Goal: Transaction & Acquisition: Purchase product/service

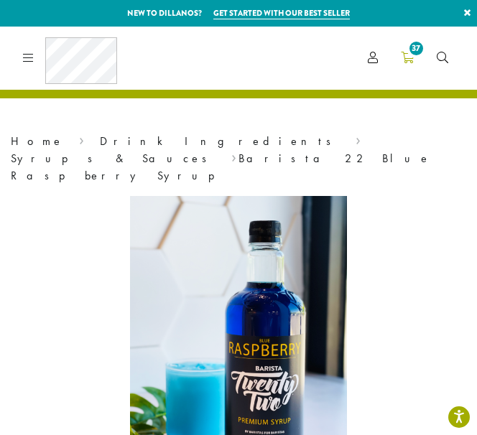
click at [416, 57] on span "37" at bounding box center [415, 48] width 19 height 19
click at [412, 55] on span "37" at bounding box center [415, 48] width 19 height 19
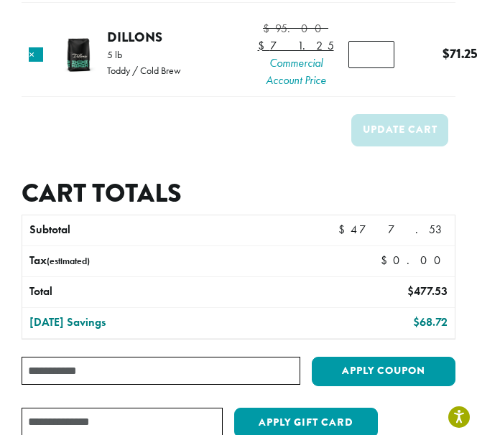
scroll to position [3009, 0]
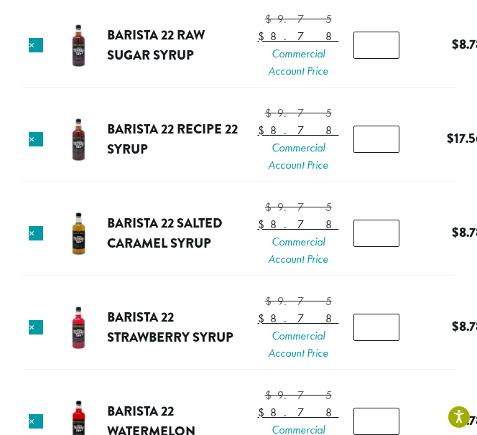
scroll to position [1913, 0]
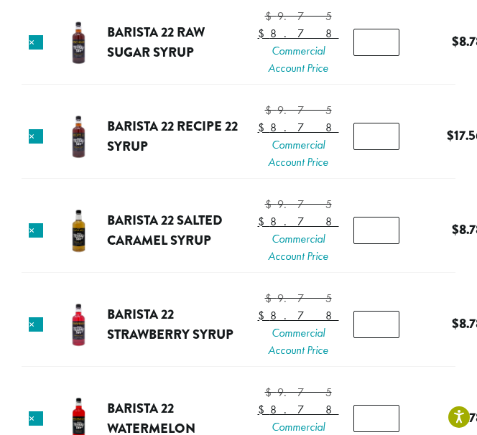
click at [111, 85] on tr "× Barista 22 Raw Sugar Syrup $ 9.75 Original price was: $9.75. $ 8.78 Current p…" at bounding box center [239, 43] width 434 height 83
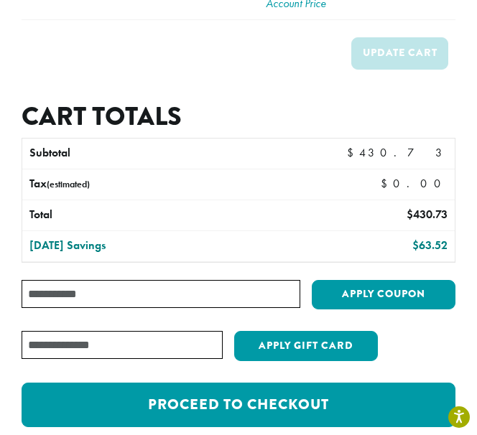
scroll to position [3115, 0]
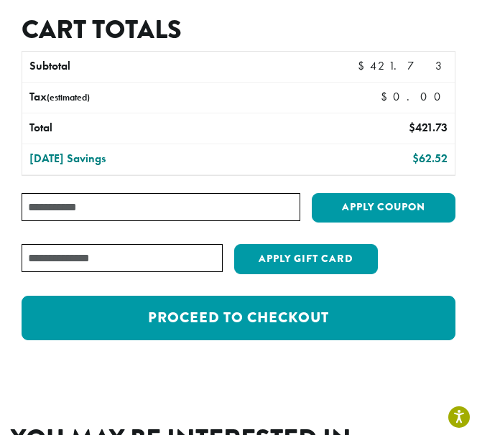
scroll to position [3137, 0]
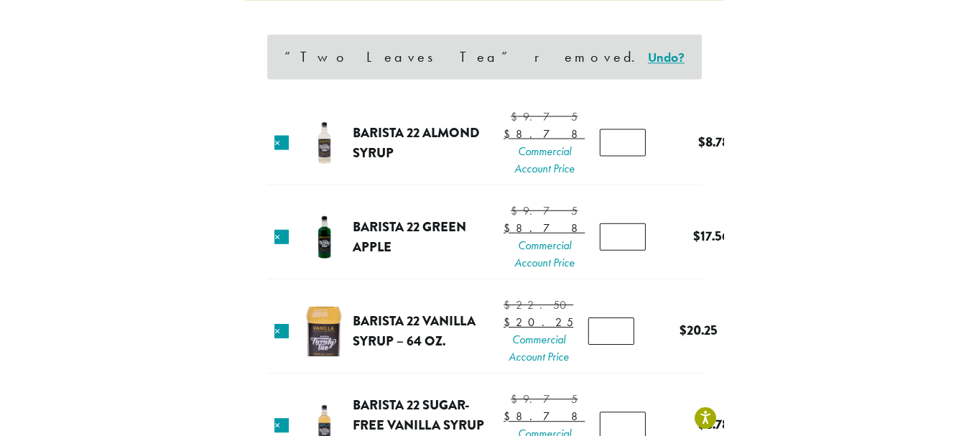
scroll to position [0, 0]
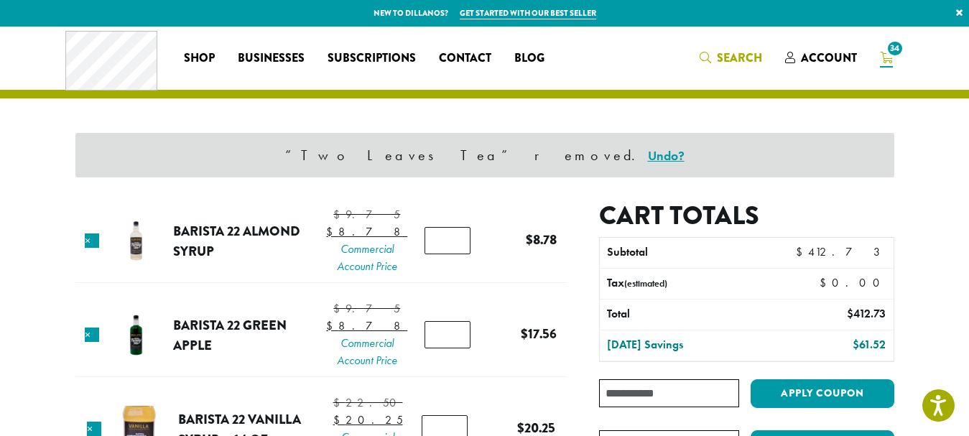
click at [476, 50] on span "Search" at bounding box center [739, 58] width 45 height 17
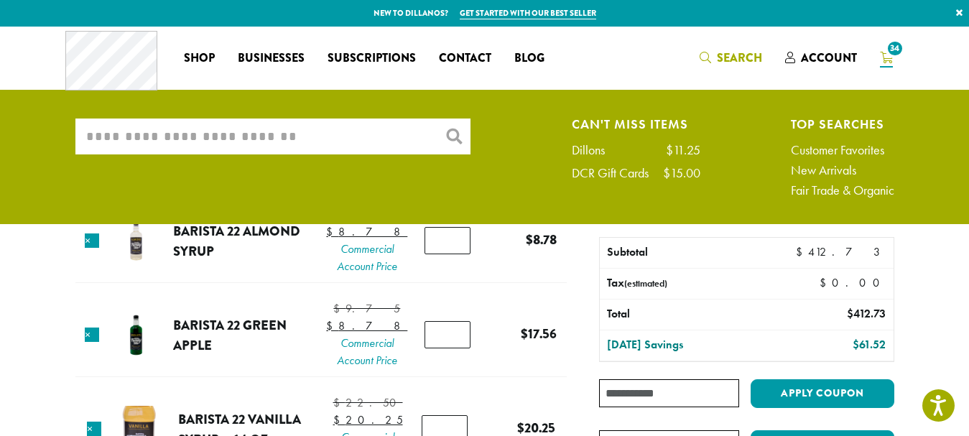
click at [386, 136] on input "What are you searching for?" at bounding box center [272, 136] width 395 height 36
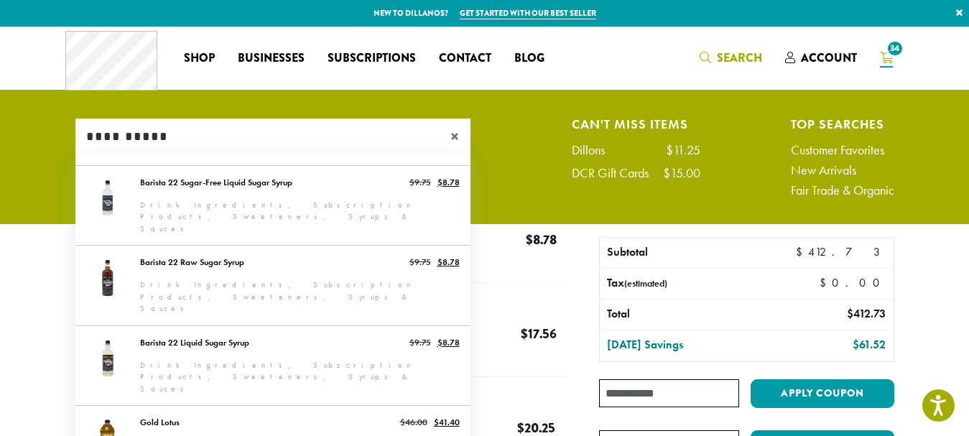
type input "**********"
drag, startPoint x: 470, startPoint y: 164, endPoint x: 483, endPoint y: 197, distance: 35.5
click at [476, 197] on div "**********" at bounding box center [485, 160] width 840 height 85
click at [352, 141] on input "**********" at bounding box center [272, 136] width 395 height 36
click at [392, 137] on input "**********" at bounding box center [272, 136] width 395 height 36
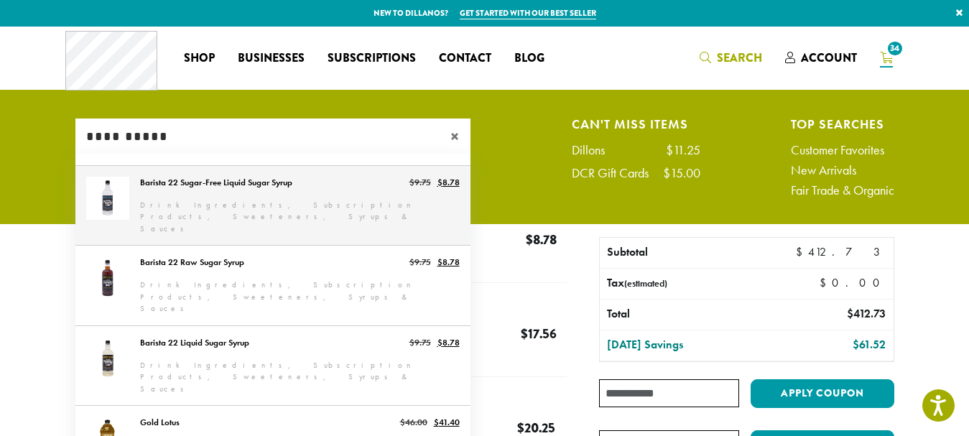
click at [334, 208] on link "Barista 22 Sugar-Free Liquid Sugar Syrup" at bounding box center [272, 206] width 395 height 80
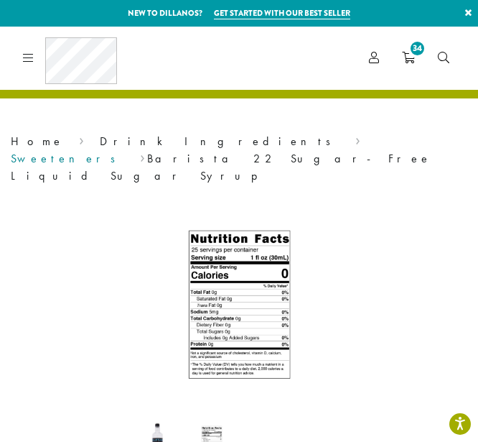
click at [125, 151] on link "Sweeteners" at bounding box center [68, 158] width 114 height 15
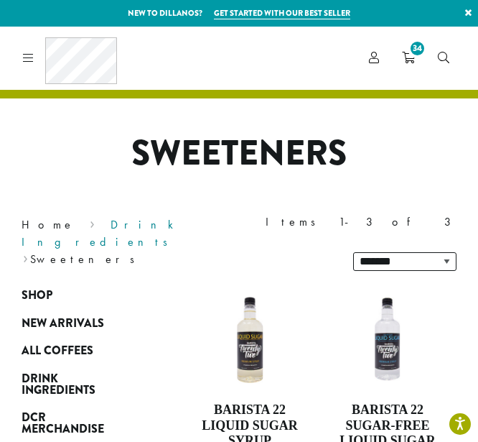
click at [109, 226] on link "Drink Ingredients" at bounding box center [102, 233] width 160 height 32
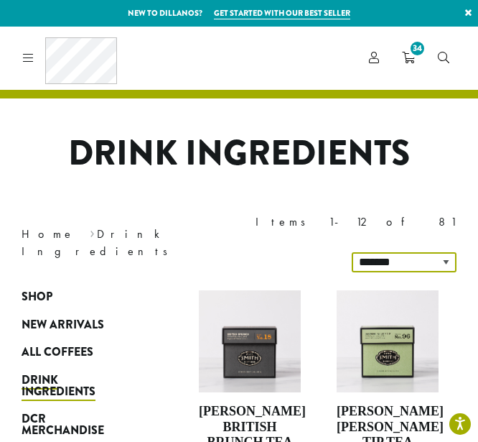
click at [443, 223] on div "**********" at bounding box center [359, 243] width 218 height 80
select select "*********"
click at [354, 252] on select "**********" at bounding box center [404, 262] width 105 height 20
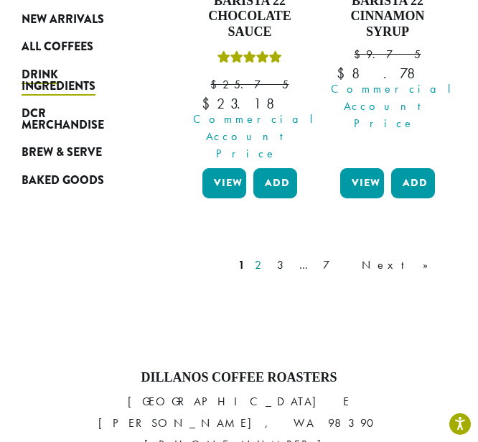
scroll to position [2152, 0]
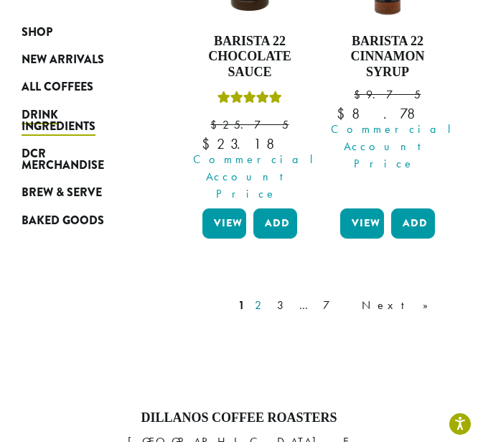
click at [270, 297] on link "2" at bounding box center [261, 305] width 18 height 17
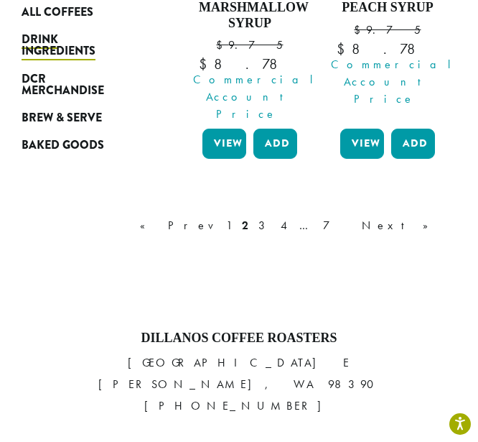
scroll to position [2205, 0]
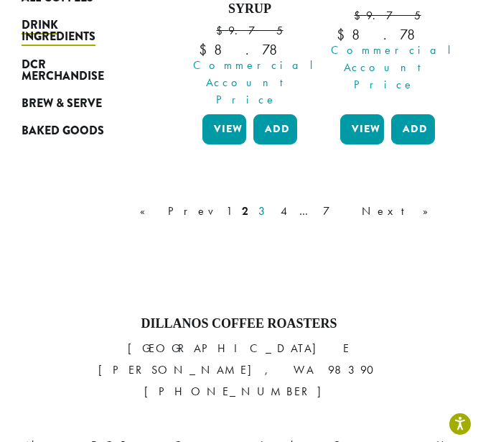
click at [274, 203] on link "3" at bounding box center [265, 211] width 18 height 17
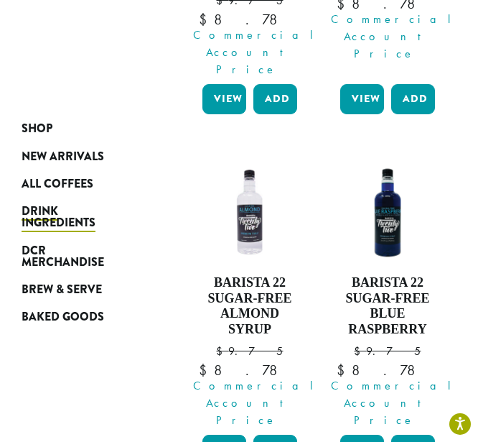
scroll to position [1568, 0]
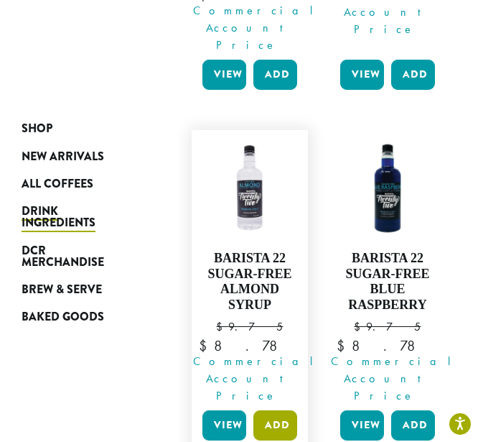
click at [278, 410] on button "Add" at bounding box center [276, 425] width 44 height 30
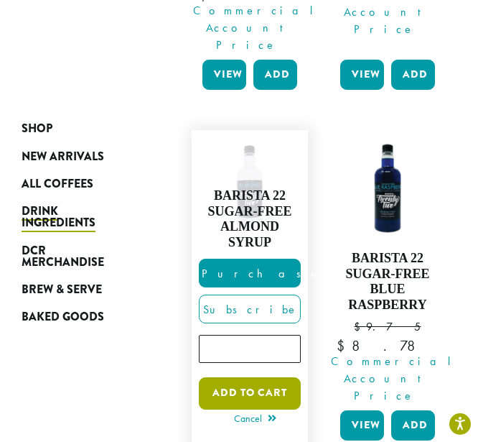
click at [258, 377] on button "Add to cart" at bounding box center [250, 393] width 102 height 32
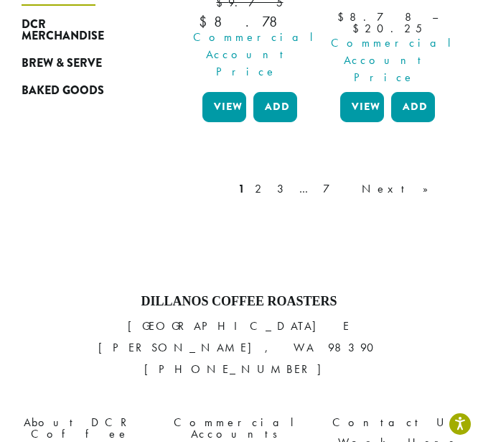
scroll to position [2231, 0]
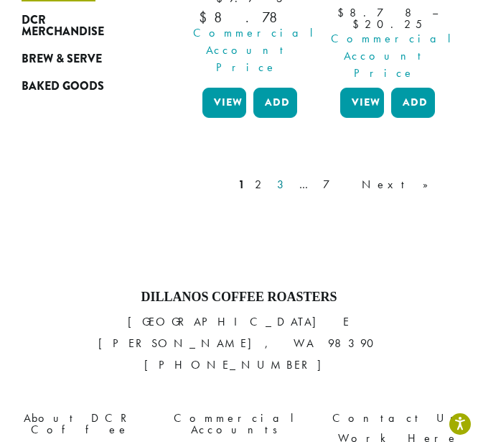
click at [292, 176] on link "3" at bounding box center [283, 184] width 18 height 17
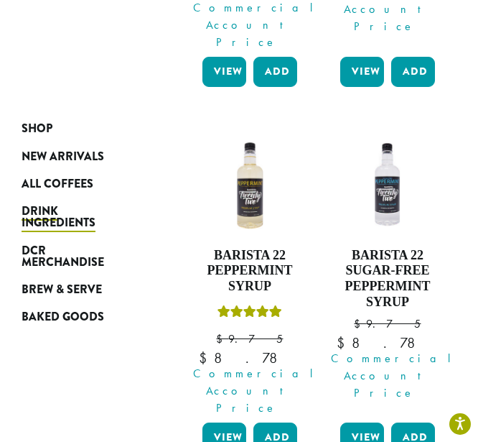
scroll to position [1917, 0]
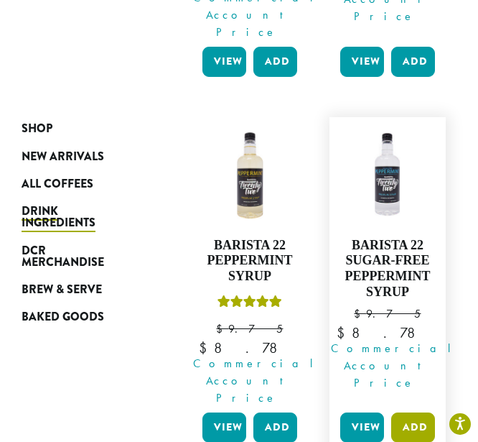
click at [417, 412] on button "Add" at bounding box center [413, 427] width 44 height 30
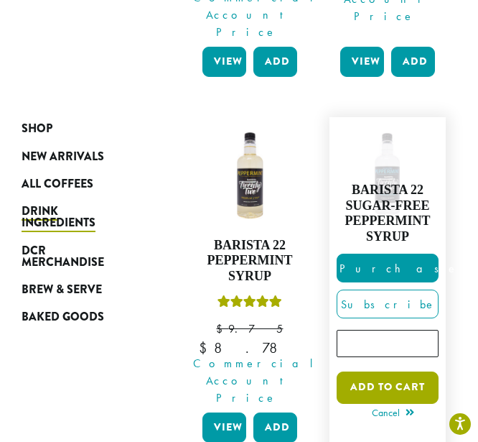
click at [402, 371] on button "Add to cart" at bounding box center [388, 387] width 102 height 32
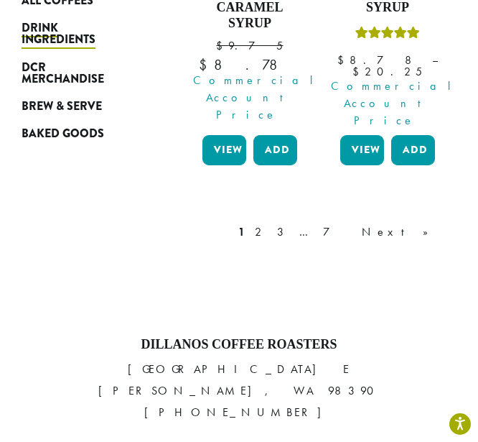
scroll to position [2198, 0]
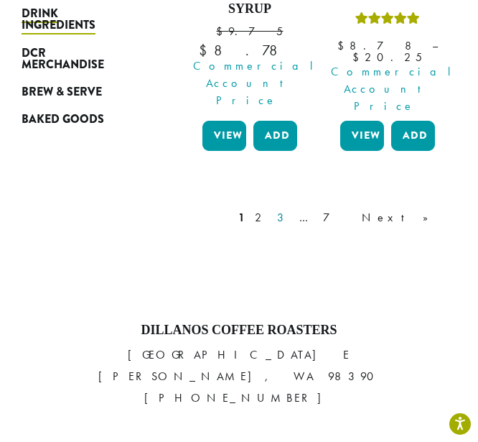
click at [292, 209] on link "3" at bounding box center [283, 217] width 18 height 17
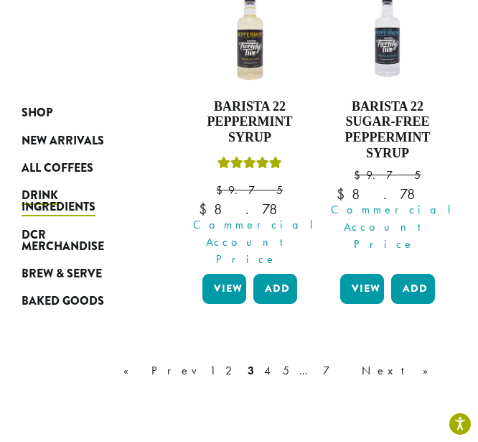
scroll to position [2052, 0]
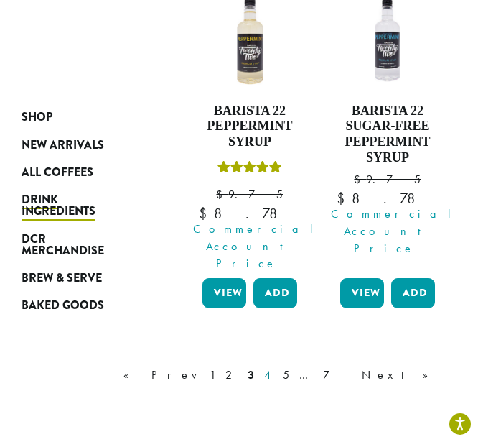
click at [276, 366] on link "4" at bounding box center [268, 374] width 14 height 17
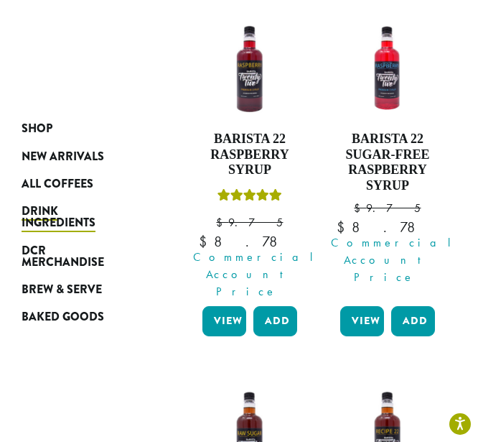
scroll to position [286, 0]
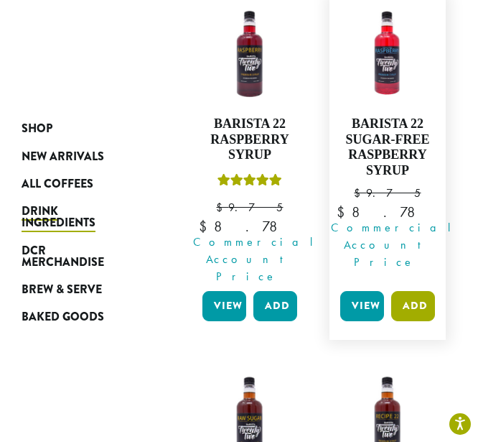
click at [416, 291] on button "Add" at bounding box center [413, 306] width 44 height 30
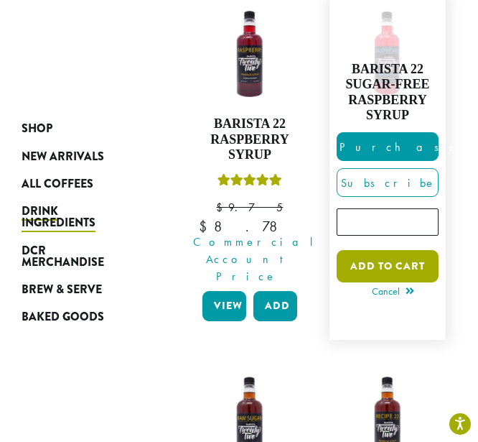
click at [401, 261] on button "Add to cart" at bounding box center [388, 266] width 102 height 32
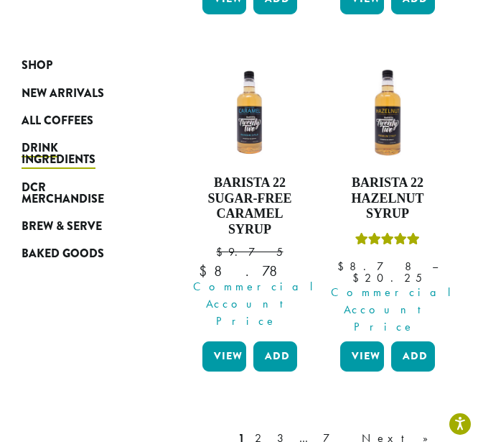
scroll to position [2181, 0]
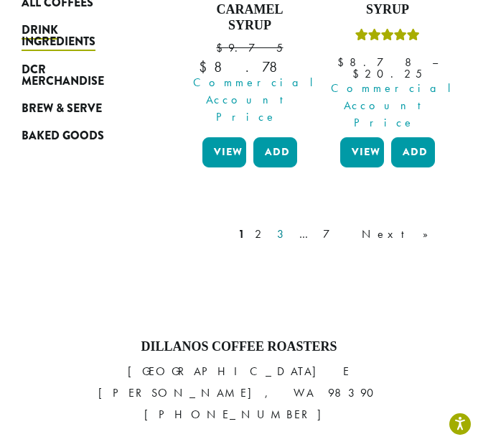
click at [292, 226] on link "3" at bounding box center [283, 234] width 18 height 17
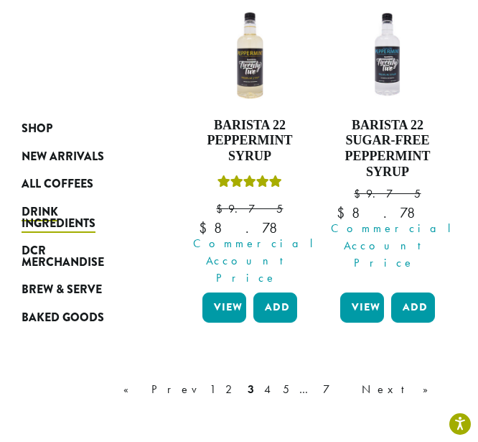
scroll to position [2042, 0]
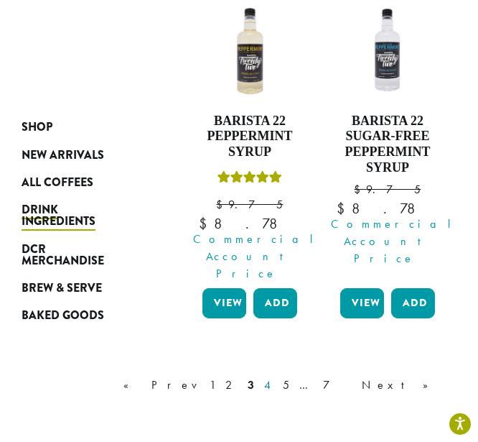
click at [276, 376] on link "4" at bounding box center [268, 384] width 14 height 17
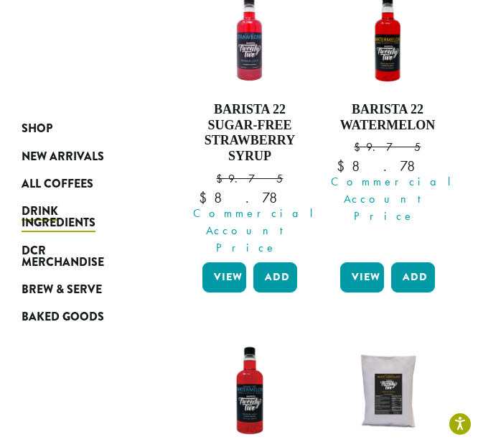
scroll to position [1342, 0]
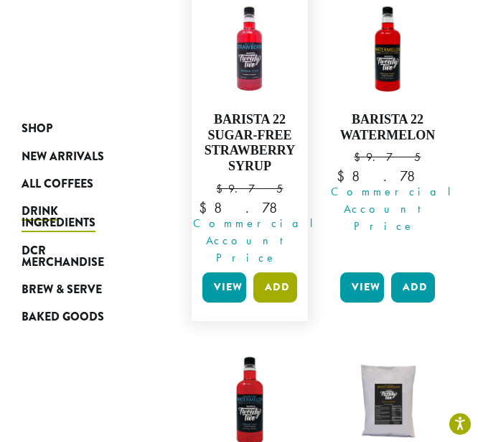
click at [275, 272] on button "Add" at bounding box center [276, 287] width 44 height 30
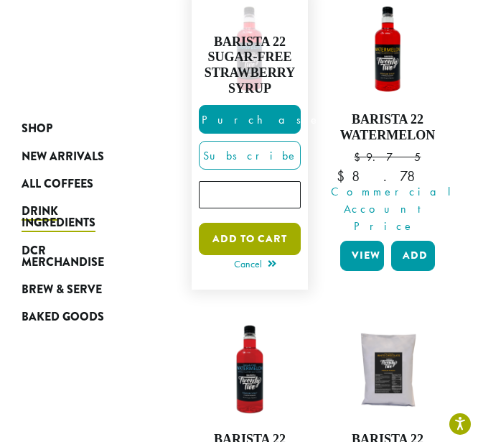
click at [257, 223] on button "Add to cart" at bounding box center [250, 239] width 102 height 32
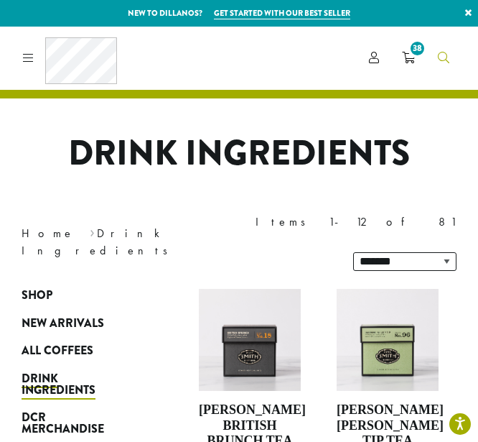
click at [441, 61] on icon "Search" at bounding box center [443, 57] width 11 height 11
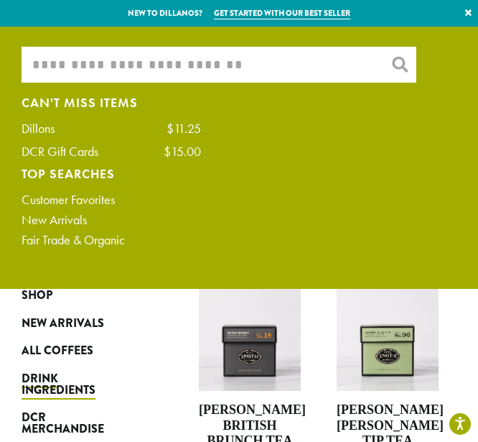
click at [275, 65] on input "What are you searching for?" at bounding box center [219, 65] width 395 height 36
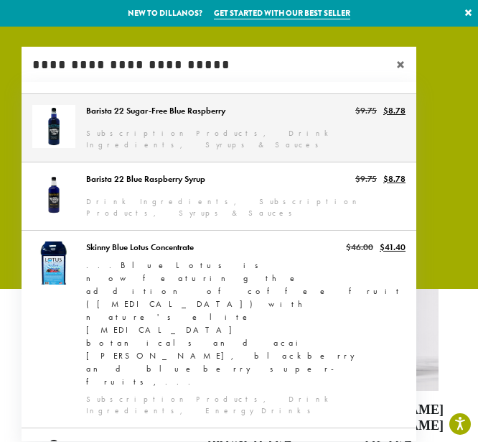
type input "**********"
click at [226, 117] on link "Barista 22 Sugar-Free Blue Raspberry" at bounding box center [219, 128] width 395 height 68
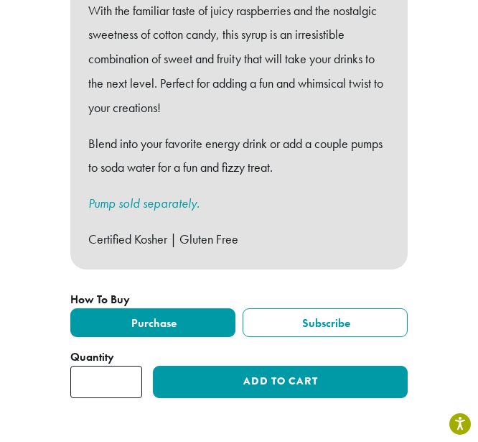
scroll to position [753, 0]
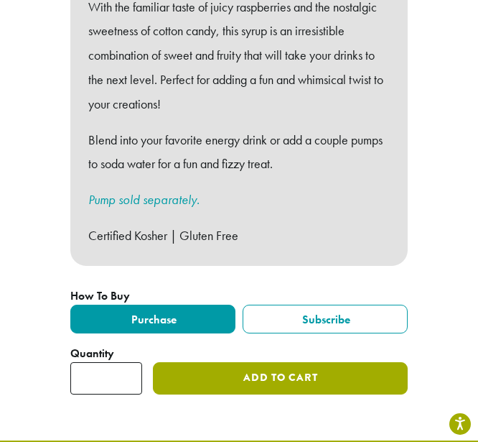
click at [286, 362] on button "Add to cart" at bounding box center [280, 378] width 255 height 32
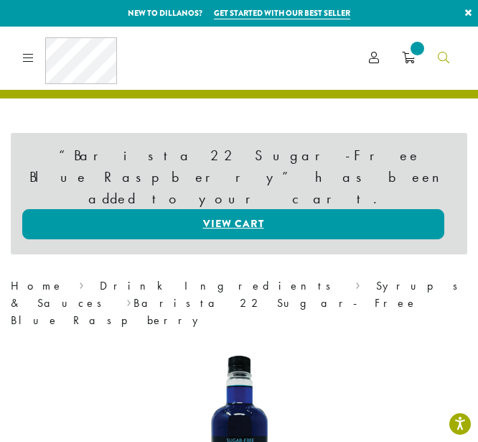
click at [443, 60] on icon "Search" at bounding box center [443, 57] width 11 height 11
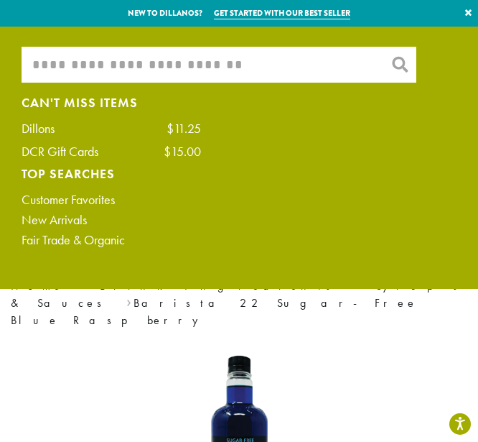
click at [243, 57] on input "What are you searching for?" at bounding box center [219, 65] width 395 height 36
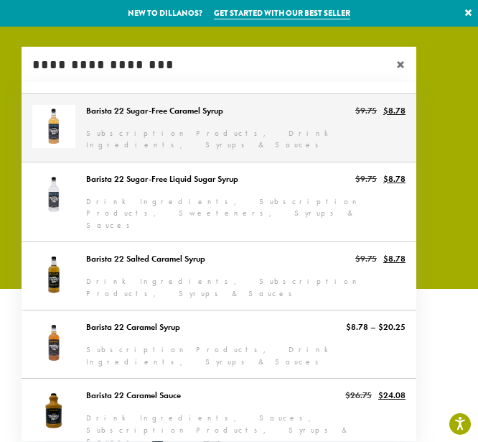
type input "**********"
click at [187, 126] on link "Barista 22 Sugar-Free Caramel Syrup" at bounding box center [219, 128] width 395 height 68
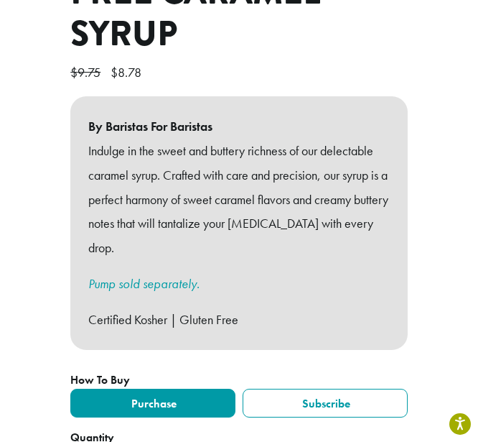
scroll to position [654, 0]
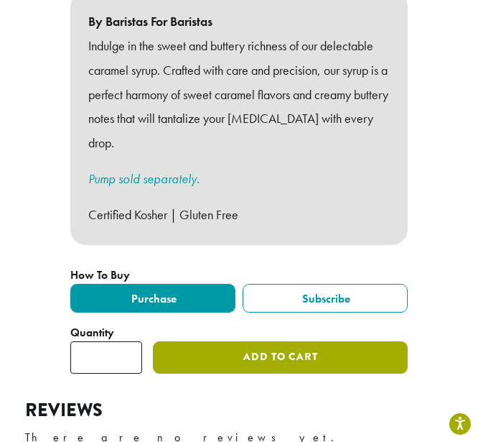
click at [331, 341] on button "Add to cart" at bounding box center [280, 357] width 255 height 32
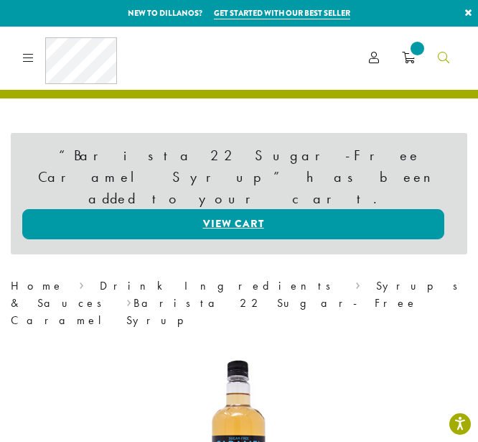
click at [442, 55] on icon "Search" at bounding box center [443, 57] width 11 height 11
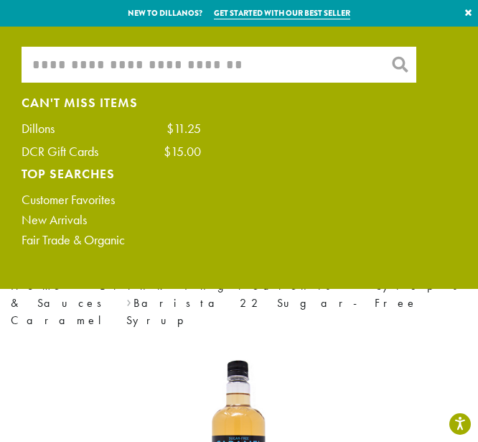
click at [299, 63] on input "What are you searching for?" at bounding box center [219, 65] width 395 height 36
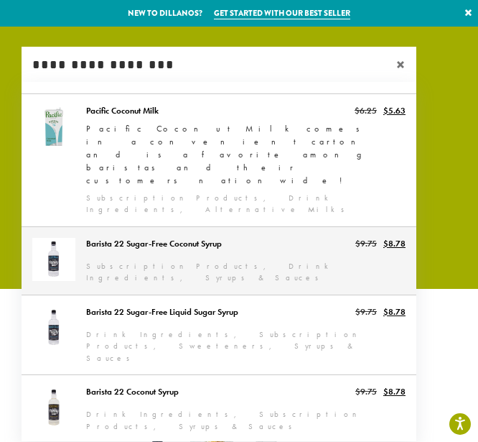
type input "**********"
click at [171, 227] on link "Barista 22 Sugar-Free Coconut Syrup" at bounding box center [219, 261] width 395 height 68
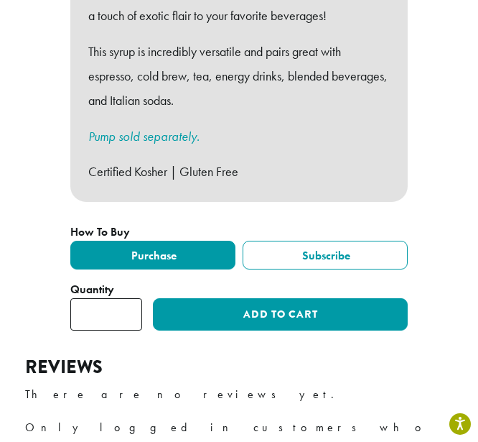
scroll to position [771, 0]
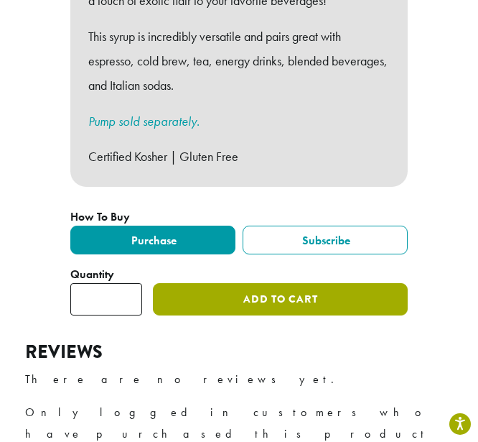
click at [310, 283] on button "Add to cart" at bounding box center [280, 299] width 255 height 32
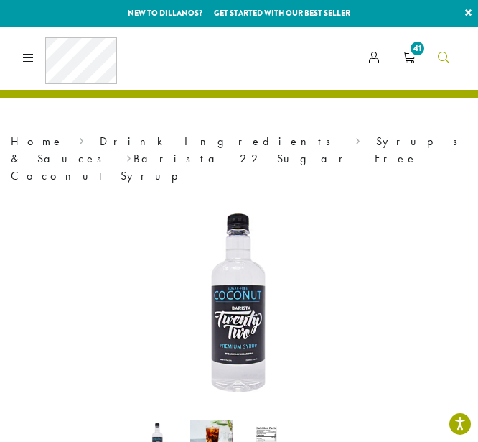
click at [445, 54] on icon "Search" at bounding box center [443, 57] width 11 height 11
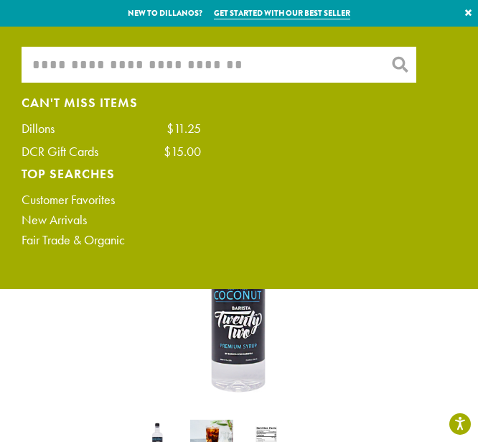
click at [323, 65] on input "What are you searching for?" at bounding box center [219, 65] width 395 height 36
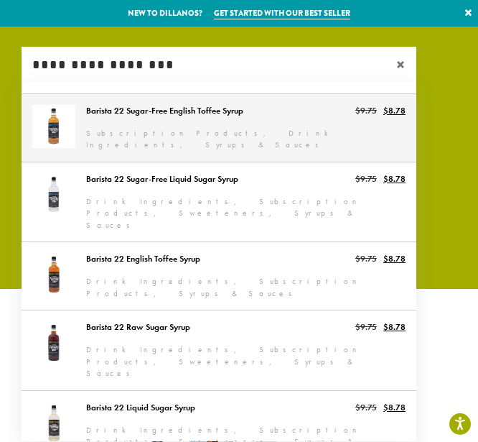
type input "**********"
click at [266, 121] on link "Barista 22 Sugar-Free English Toffee Syrup" at bounding box center [219, 128] width 395 height 68
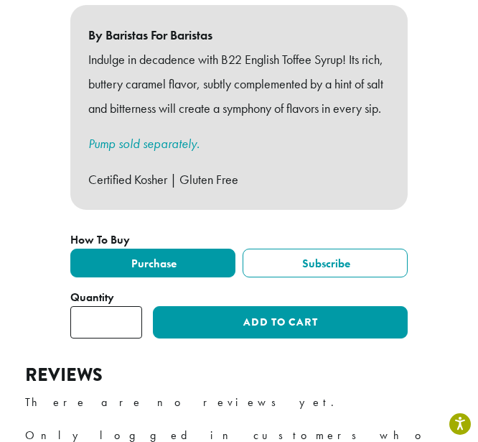
scroll to position [654, 0]
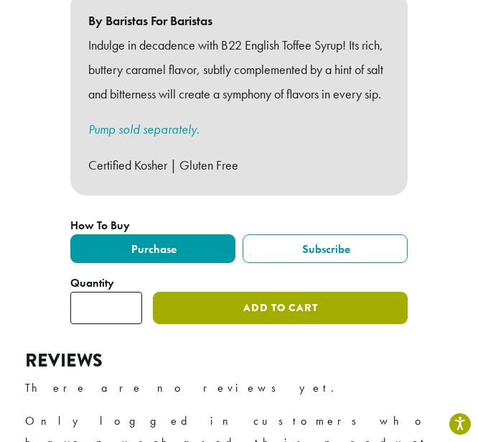
click at [315, 297] on button "Add to cart" at bounding box center [280, 308] width 255 height 32
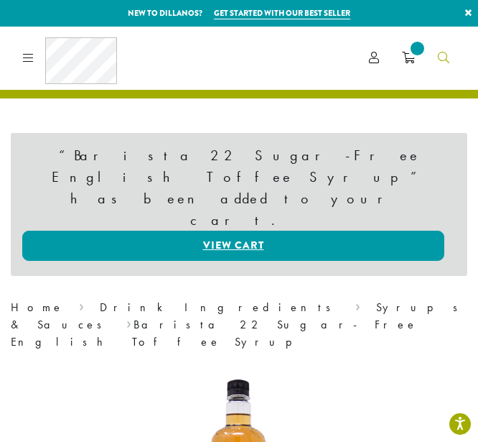
click at [446, 58] on icon "Search" at bounding box center [443, 57] width 11 height 11
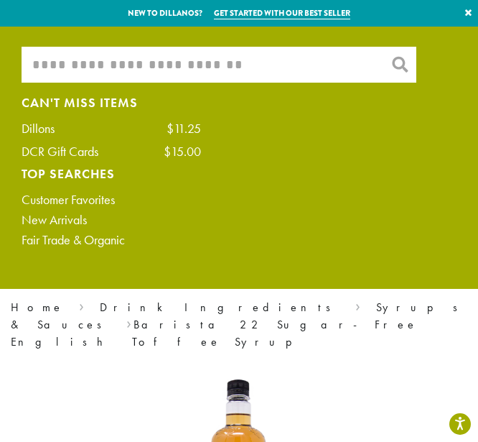
click at [330, 62] on input "What are you searching for?" at bounding box center [219, 65] width 395 height 36
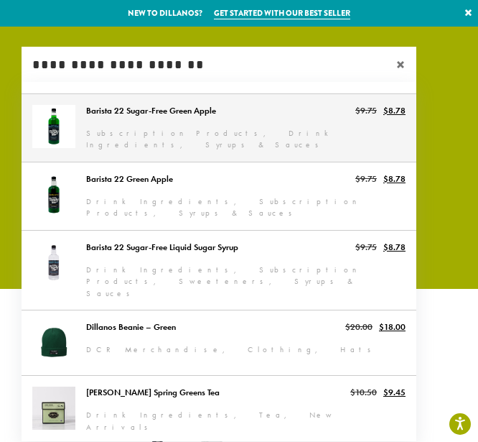
type input "**********"
click at [256, 113] on link "Barista 22 Sugar-Free Green Apple" at bounding box center [219, 128] width 395 height 68
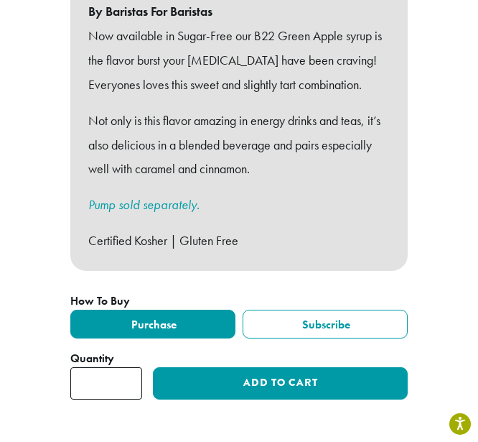
scroll to position [629, 0]
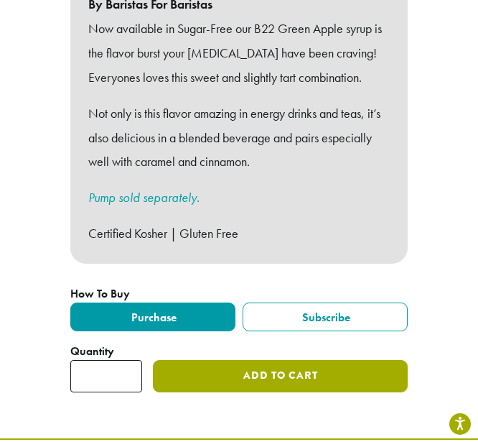
click at [244, 360] on button "Add to cart" at bounding box center [280, 376] width 255 height 32
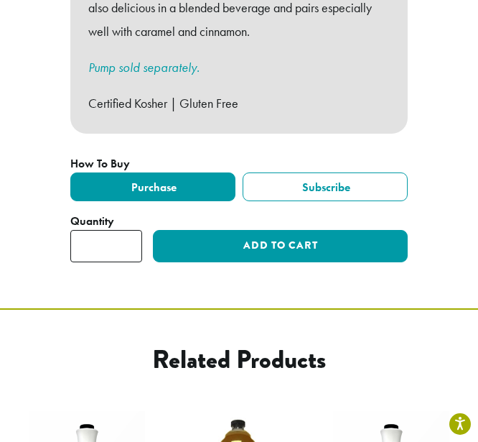
scroll to position [787, 0]
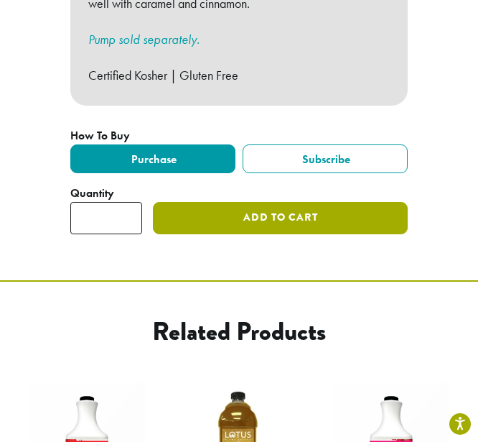
click at [283, 202] on button "Add to cart" at bounding box center [280, 218] width 255 height 32
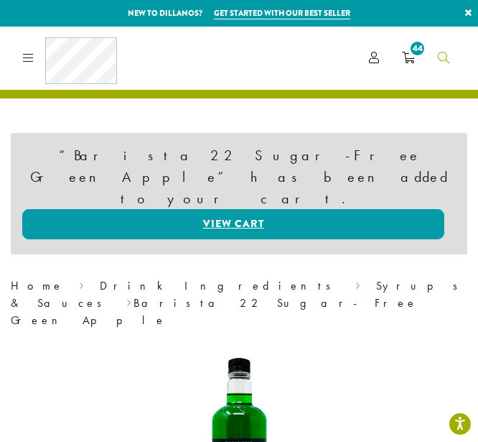
click at [442, 60] on icon "Search" at bounding box center [443, 57] width 11 height 11
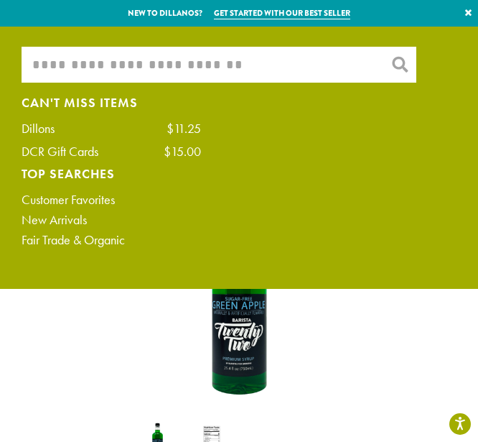
click at [280, 42] on ul "What are you searching for? × Can't Miss Items Dillons $11.25 DCR Gift Cards $1…" at bounding box center [239, 158] width 478 height 262
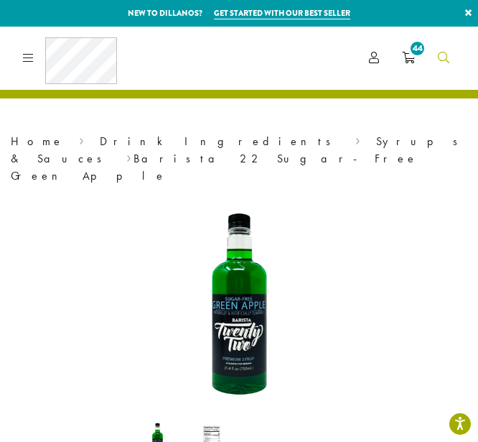
click at [436, 57] on link "Search" at bounding box center [444, 58] width 34 height 24
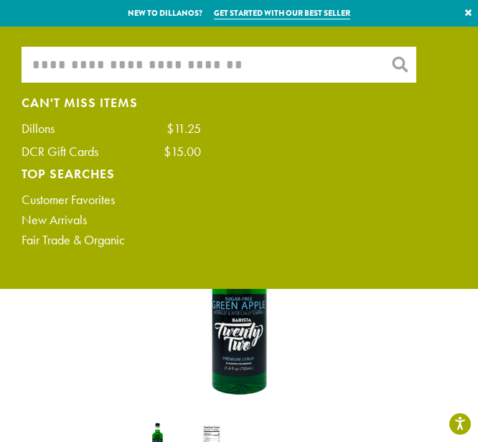
click at [296, 61] on input "What are you searching for?" at bounding box center [219, 65] width 395 height 36
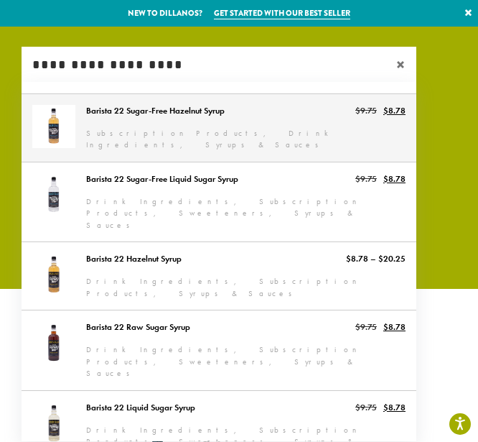
type input "**********"
click at [243, 134] on link "Barista 22 Sugar-Free Hazelnut Syrup" at bounding box center [219, 128] width 395 height 68
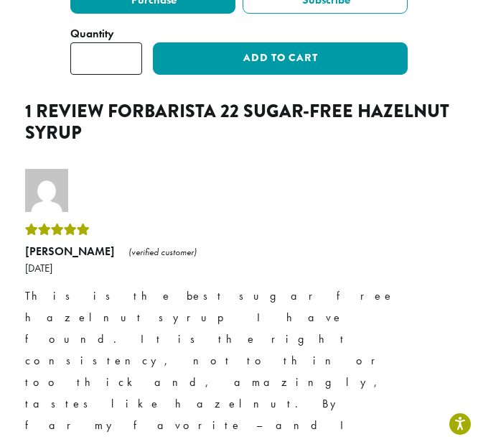
scroll to position [1011, 0]
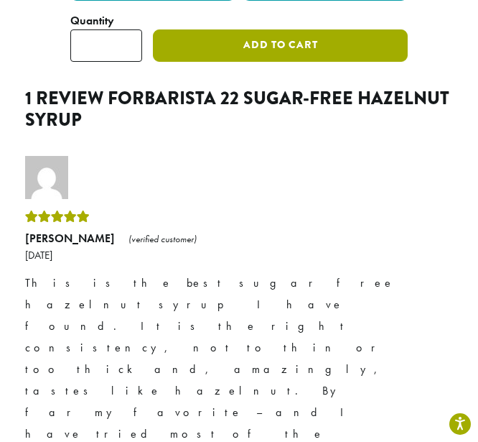
click at [343, 29] on button "Add to cart" at bounding box center [280, 45] width 255 height 32
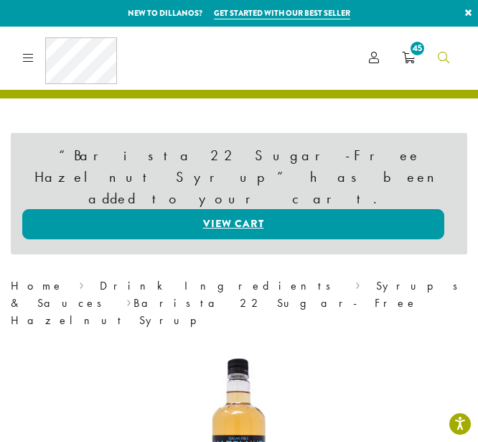
click at [446, 59] on icon "Search" at bounding box center [443, 57] width 11 height 11
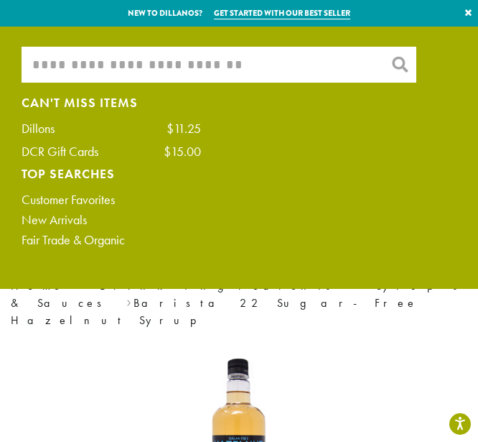
click at [283, 70] on input "What are you searching for?" at bounding box center [219, 65] width 395 height 36
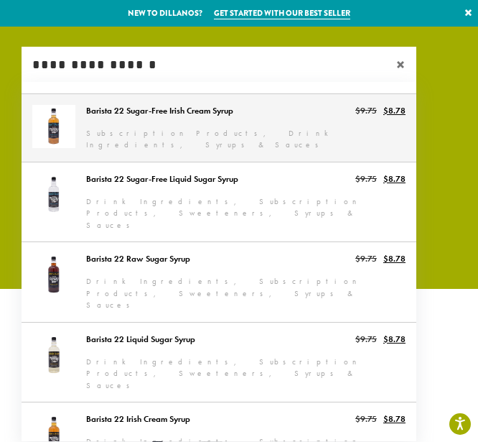
type input "**********"
click at [206, 129] on link "Barista 22 Sugar-Free Irish Cream Syrup" at bounding box center [219, 128] width 395 height 68
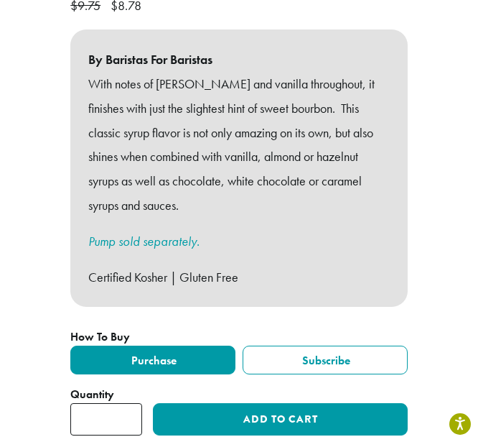
scroll to position [701, 0]
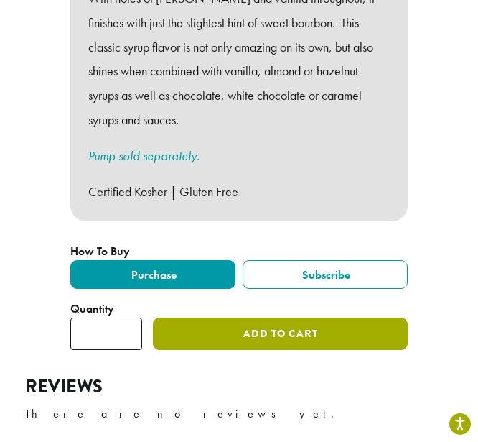
click at [292, 317] on button "Add to cart" at bounding box center [280, 333] width 255 height 32
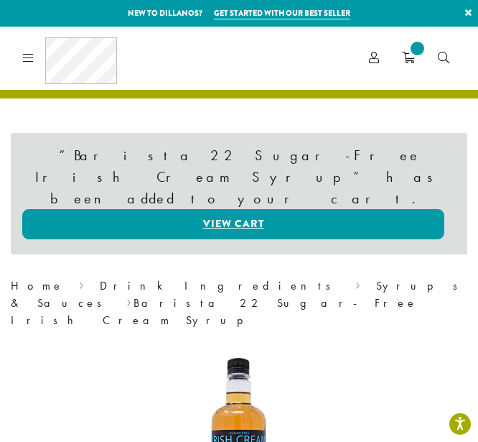
drag, startPoint x: 443, startPoint y: 63, endPoint x: 212, endPoint y: 113, distance: 236.6
click at [440, 60] on icon "Search" at bounding box center [443, 57] width 11 height 11
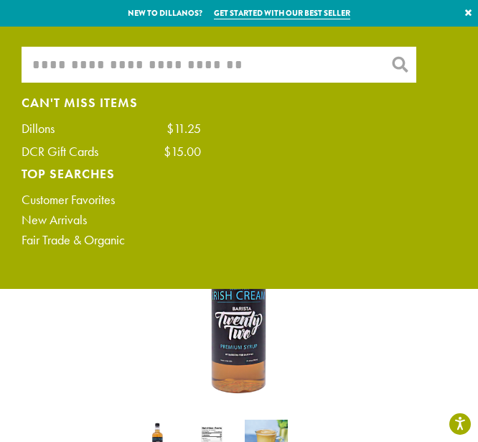
click at [193, 69] on input "What are you searching for?" at bounding box center [219, 65] width 395 height 36
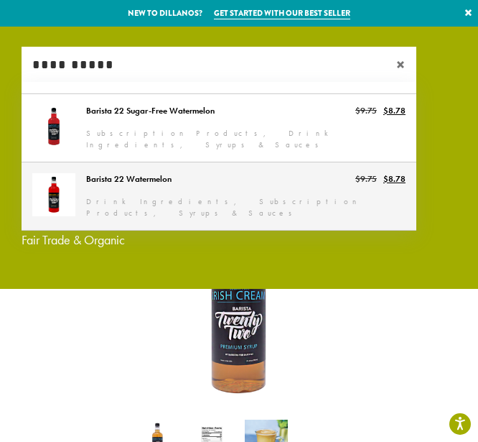
type input "**********"
click at [142, 187] on link "Barista 22 Watermelon" at bounding box center [219, 196] width 395 height 68
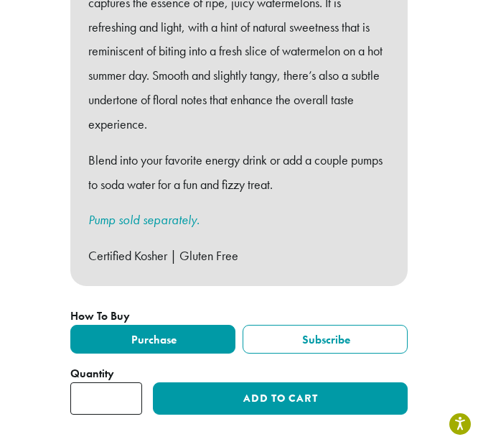
scroll to position [741, 0]
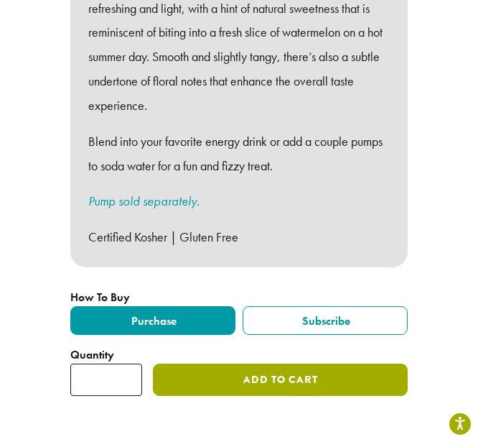
click at [253, 374] on button "Add to cart" at bounding box center [280, 379] width 255 height 32
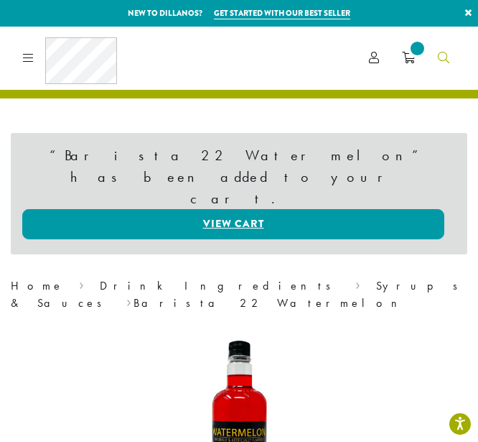
click at [438, 48] on link "Search" at bounding box center [444, 58] width 34 height 24
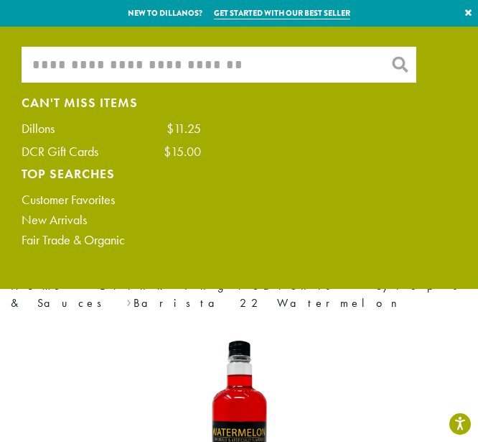
click at [270, 61] on input "What are you searching for?" at bounding box center [219, 65] width 395 height 36
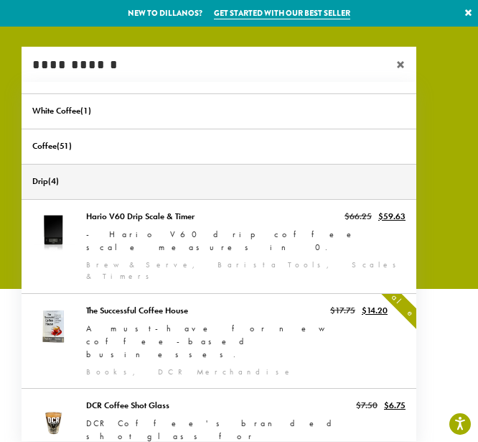
type input "**********"
click at [92, 182] on link "Drip" at bounding box center [219, 181] width 395 height 34
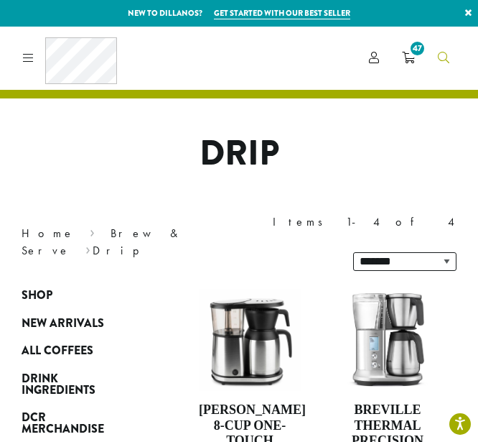
click at [447, 53] on icon "Search" at bounding box center [443, 57] width 11 height 11
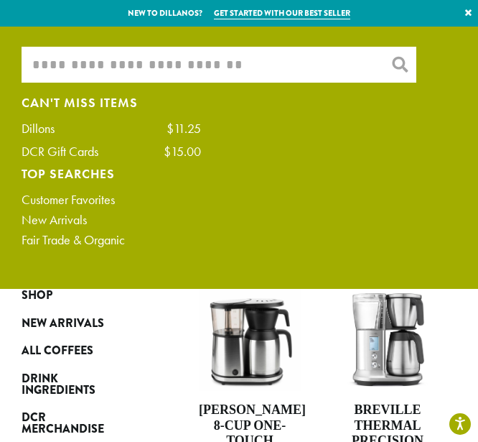
click at [315, 63] on input "What are you searching for?" at bounding box center [219, 65] width 395 height 36
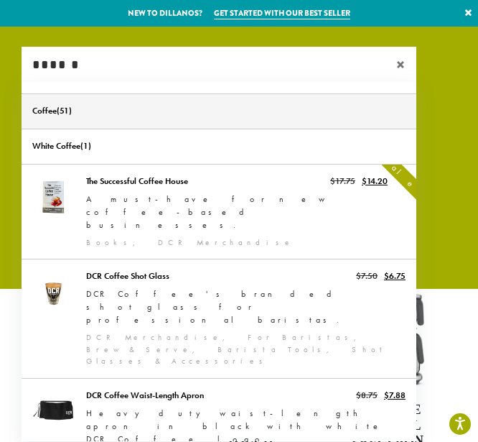
type input "******"
click at [252, 106] on link "Coffee" at bounding box center [219, 111] width 395 height 34
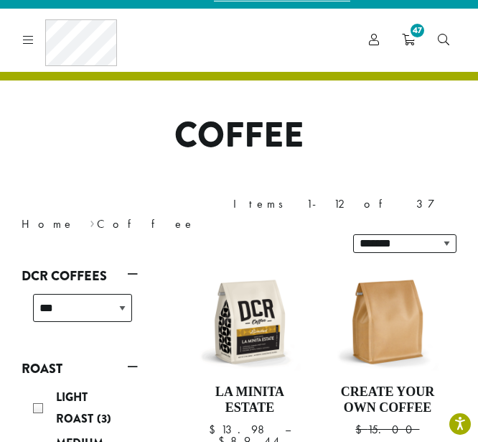
scroll to position [9, 0]
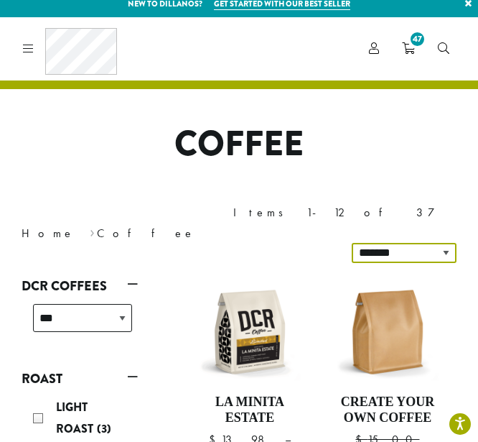
click at [444, 248] on select "**********" at bounding box center [404, 253] width 105 height 20
select select "*******"
click at [354, 243] on select "**********" at bounding box center [404, 253] width 105 height 20
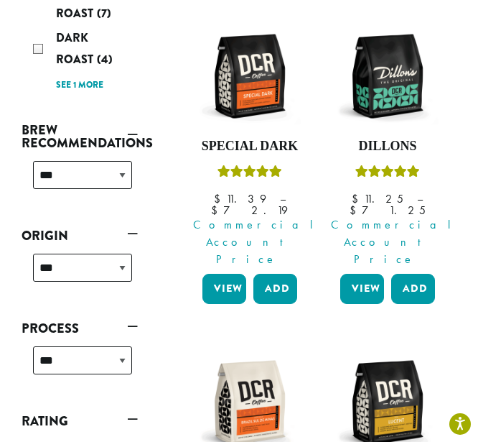
scroll to position [268, 0]
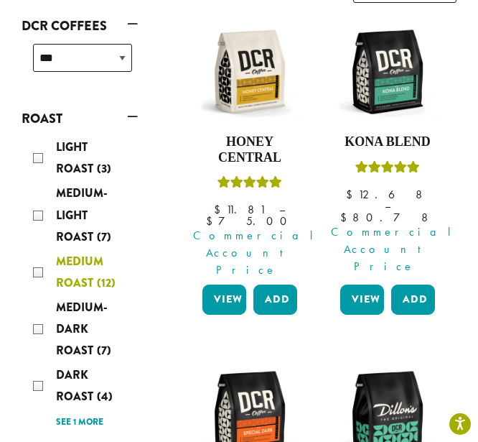
click at [40, 279] on div "Medium Roast (12)" at bounding box center [82, 272] width 99 height 43
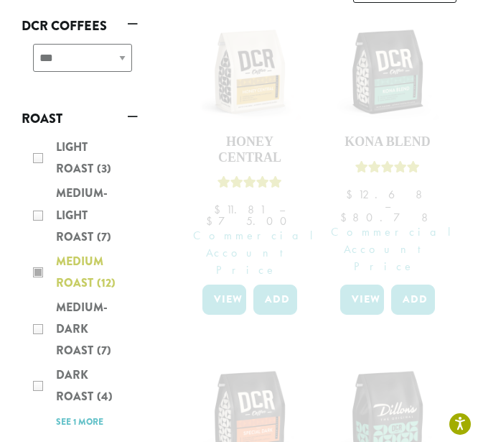
scroll to position [267, 0]
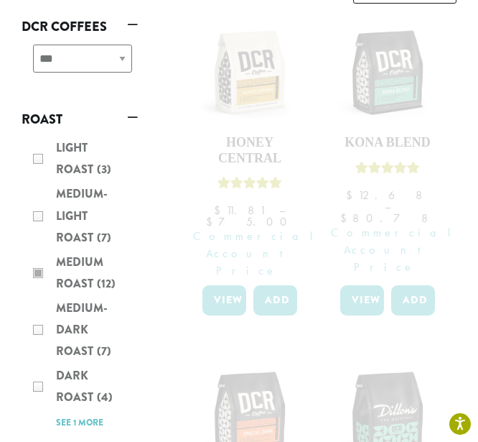
select select "*******"
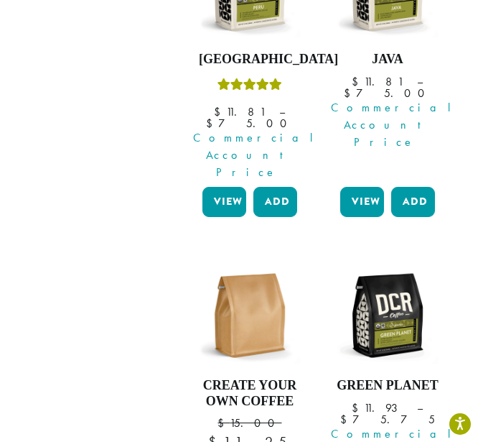
scroll to position [1698, 0]
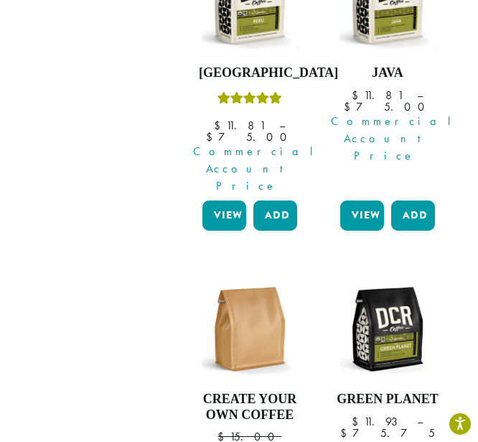
drag, startPoint x: 478, startPoint y: 323, endPoint x: 490, endPoint y: 274, distance: 51.0
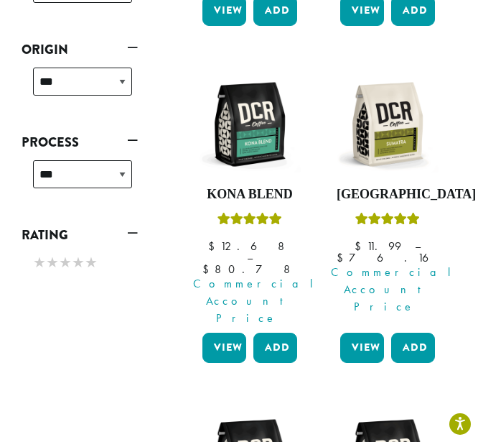
scroll to position [515, 0]
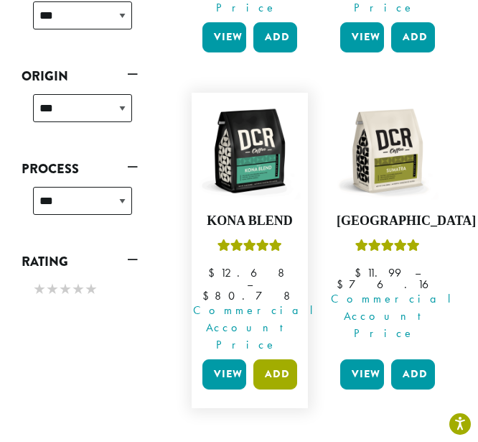
click at [275, 359] on button "Add" at bounding box center [276, 374] width 44 height 30
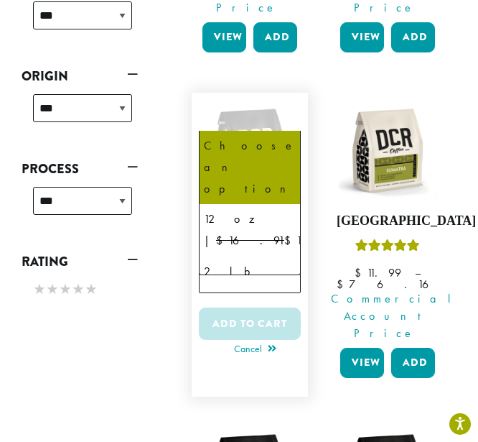
click at [269, 182] on b at bounding box center [282, 199] width 35 height 35
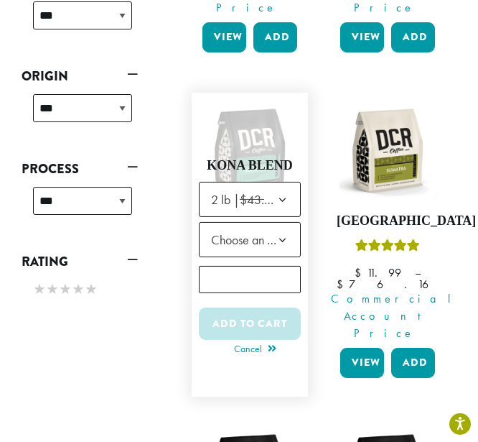
click at [279, 223] on b at bounding box center [282, 240] width 35 height 35
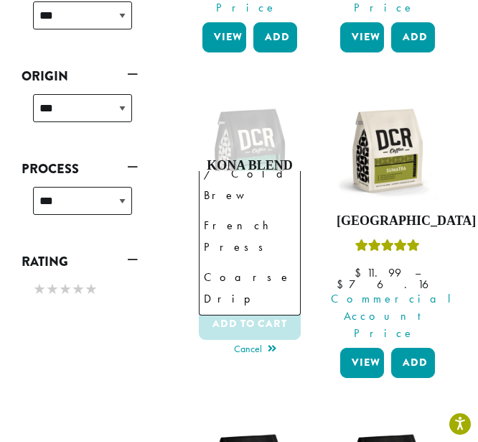
scroll to position [163, 0]
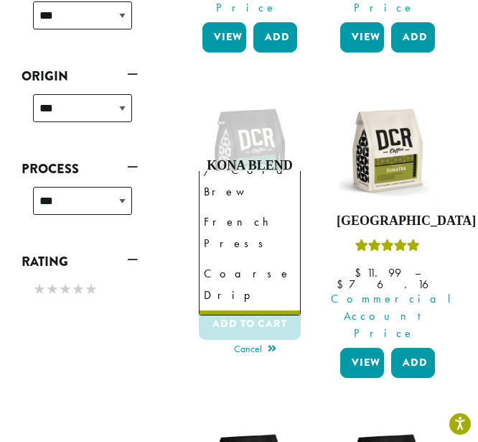
select select "**********"
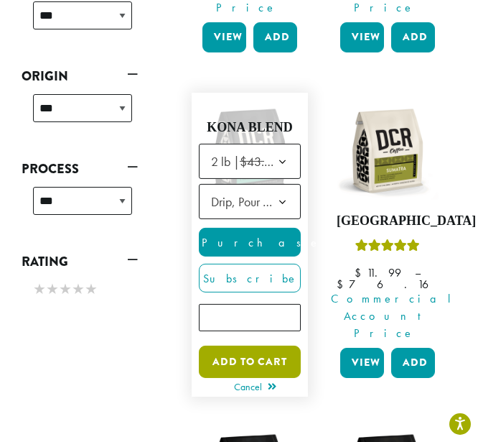
click at [257, 345] on button "Add to cart" at bounding box center [250, 361] width 102 height 32
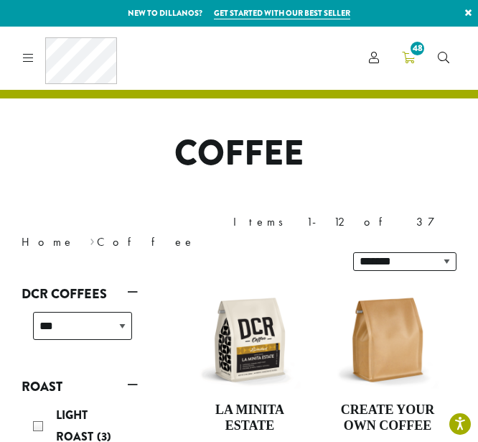
click at [409, 60] on icon "48" at bounding box center [408, 57] width 13 height 11
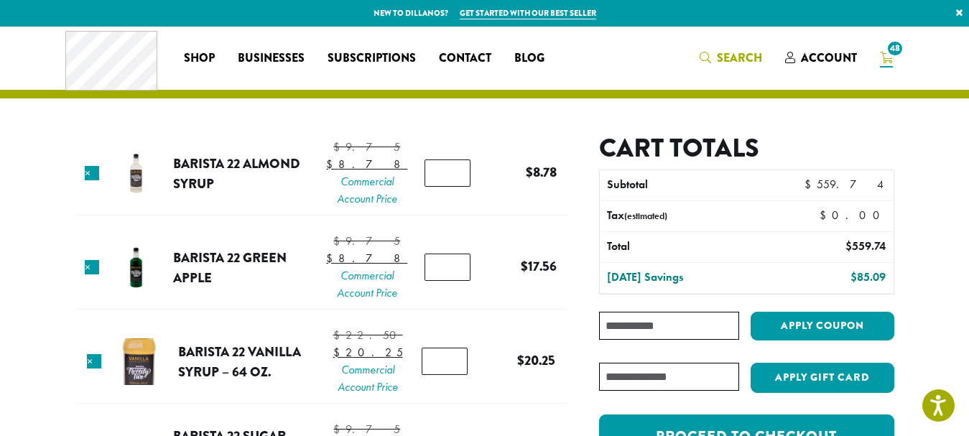
click at [478, 60] on span "Search" at bounding box center [739, 58] width 45 height 17
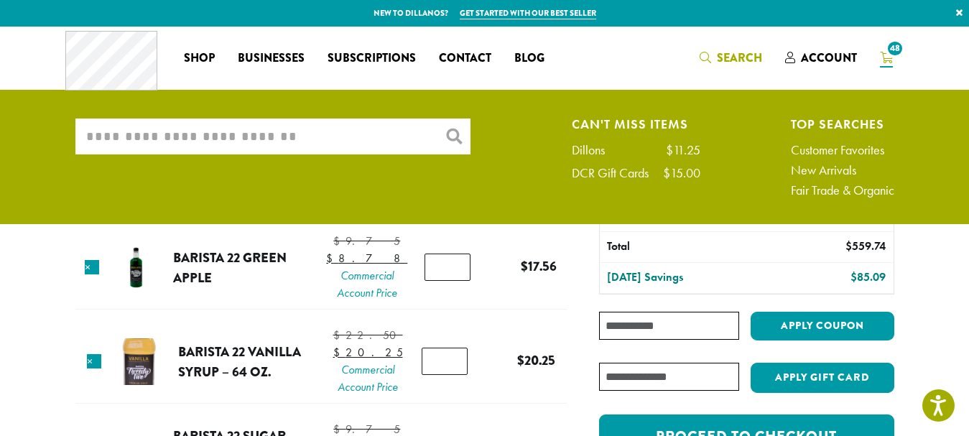
click at [381, 136] on input "What are you searching for?" at bounding box center [272, 136] width 395 height 36
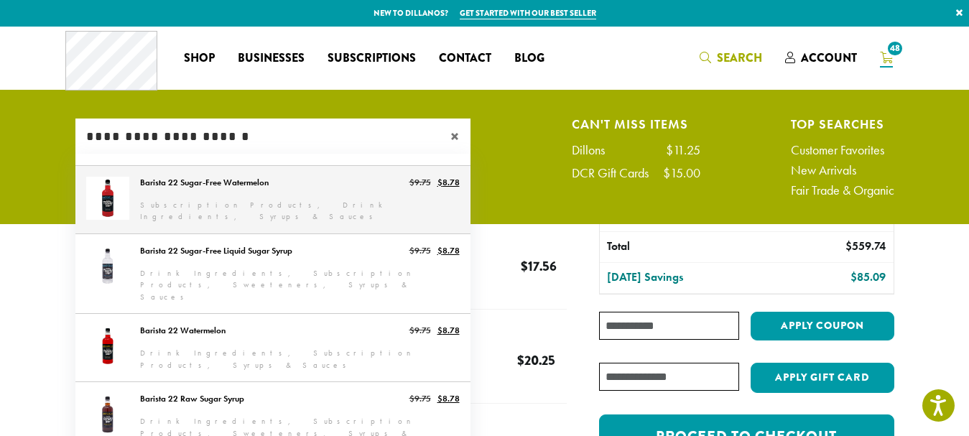
type input "**********"
click at [326, 182] on link "Barista 22 Sugar-Free Watermelon" at bounding box center [272, 200] width 395 height 68
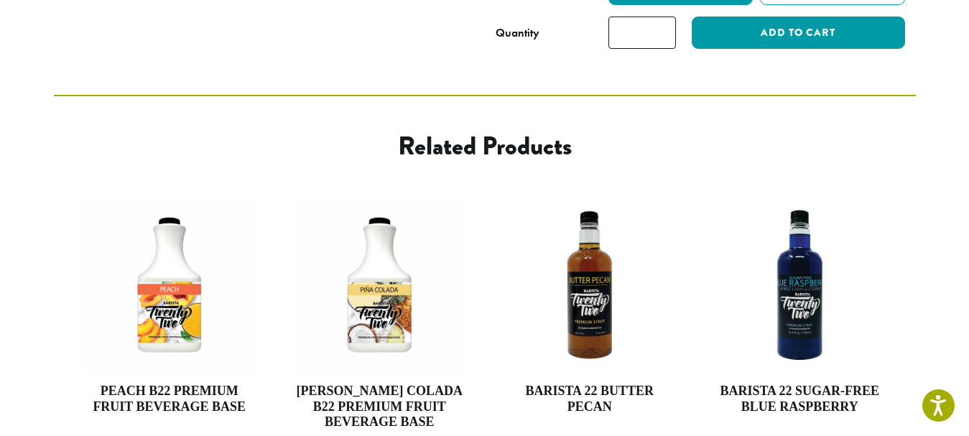
scroll to position [784, 0]
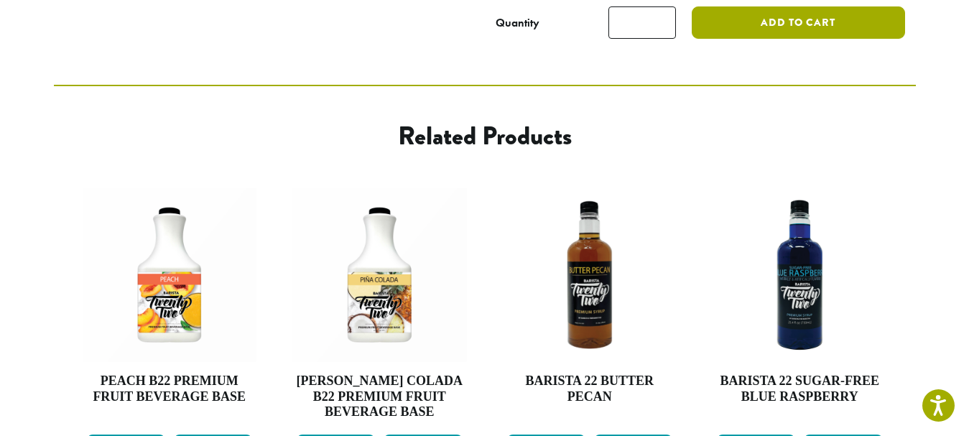
click at [838, 18] on button "Add to cart" at bounding box center [798, 22] width 213 height 32
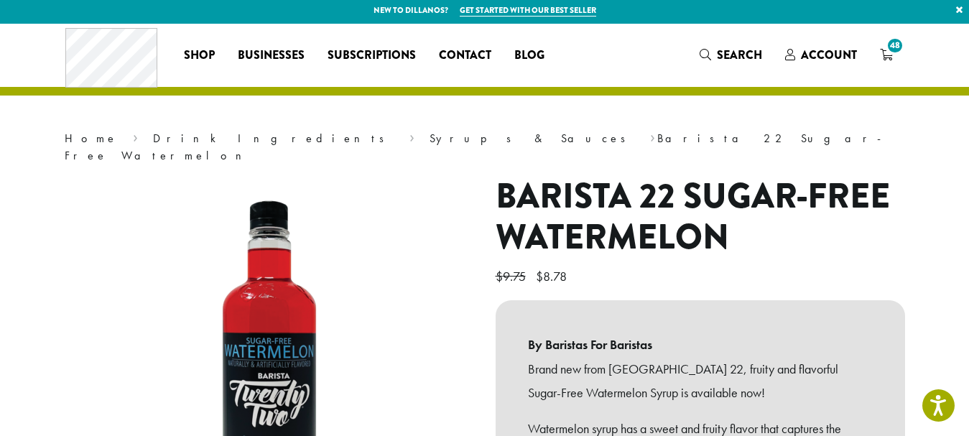
scroll to position [0, 0]
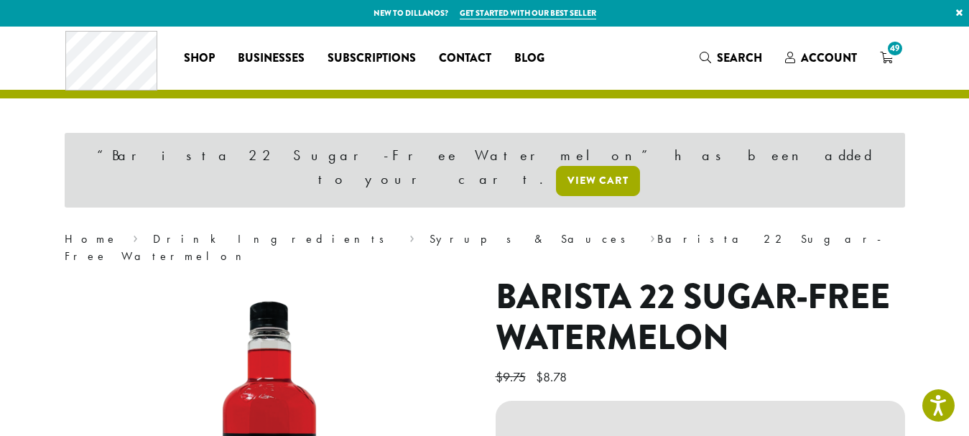
click at [640, 166] on link "View cart" at bounding box center [598, 181] width 84 height 30
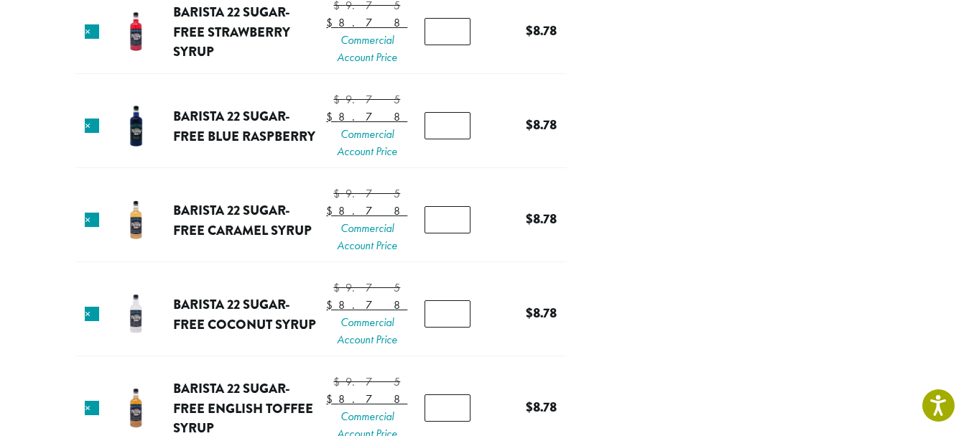
scroll to position [3214, 0]
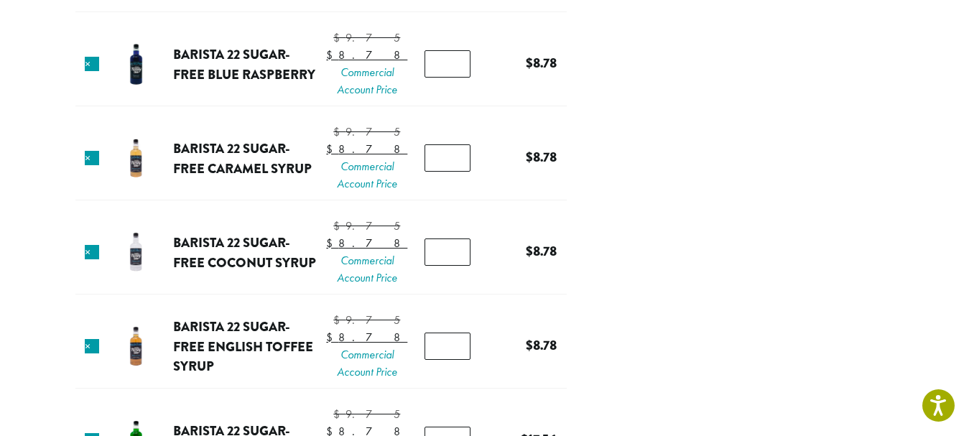
drag, startPoint x: 924, startPoint y: 243, endPoint x: 918, endPoint y: 292, distance: 49.2
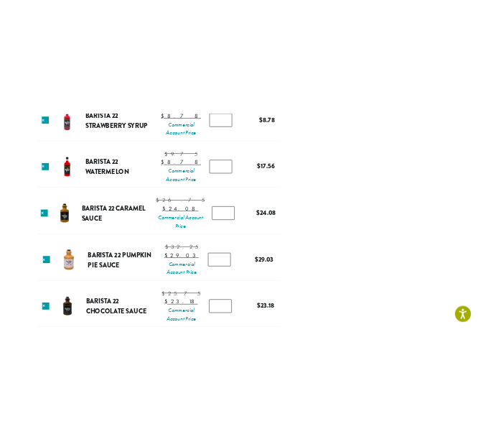
scroll to position [842, 0]
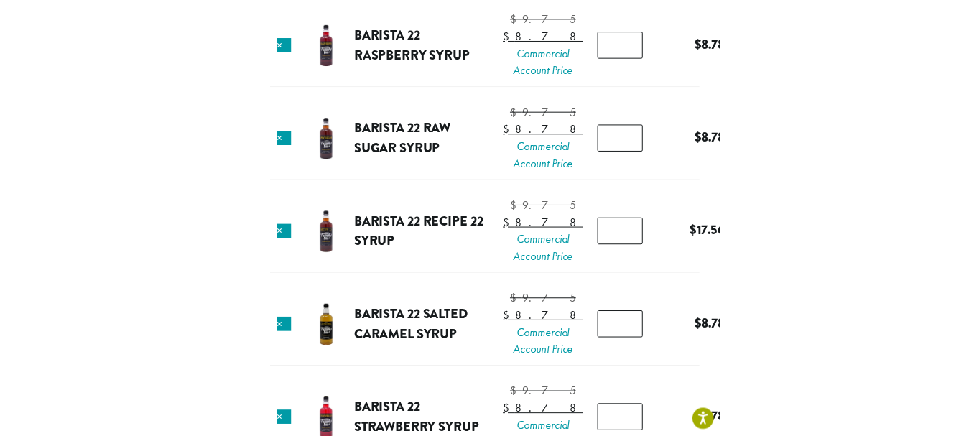
scroll to position [786, 0]
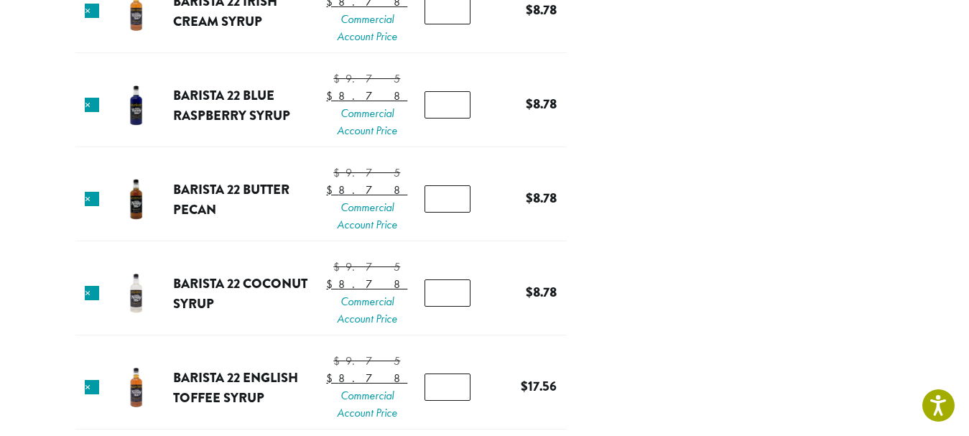
scroll to position [0, 0]
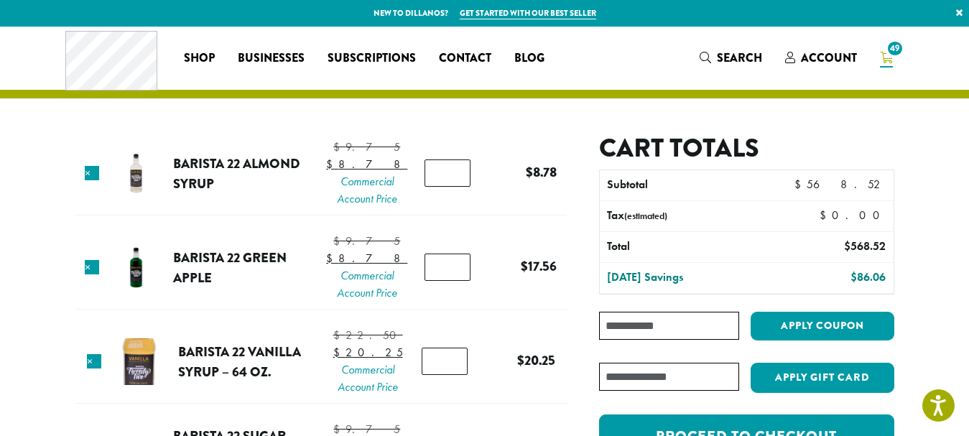
click at [626, 326] on input "Coupon:" at bounding box center [668, 326] width 139 height 28
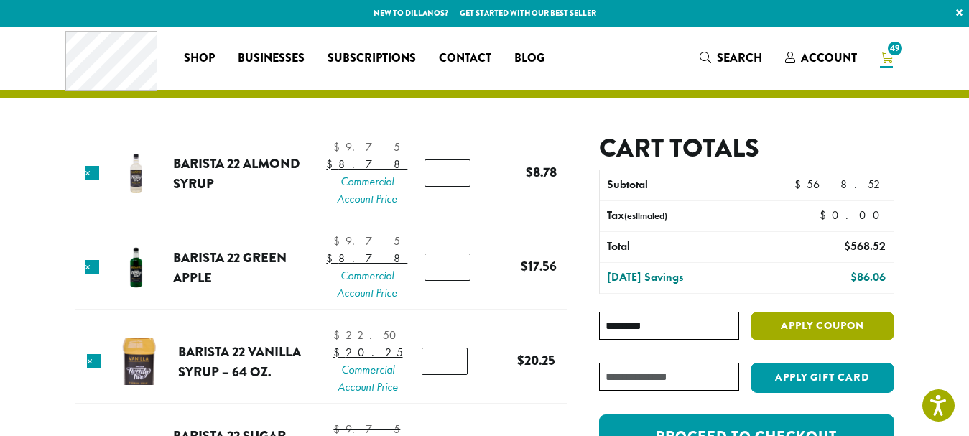
type input "********"
click at [786, 335] on button "Apply coupon" at bounding box center [822, 326] width 144 height 29
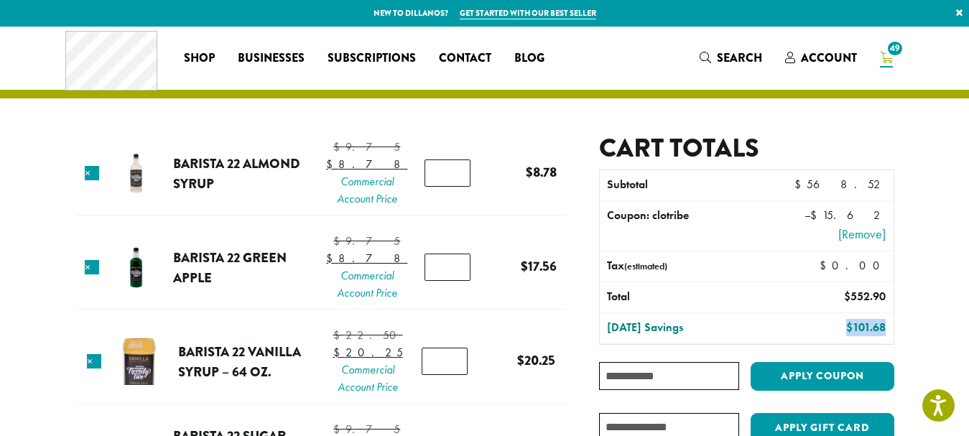
drag, startPoint x: 0, startPoint y: 0, endPoint x: 684, endPoint y: 381, distance: 782.5
click at [684, 381] on div "Cart totals Subtotal $ 568.52 Coupon: clotribe – $ 15.62 [Remove] Tax (estimate…" at bounding box center [746, 328] width 294 height 391
click at [657, 373] on input "Coupon:" at bounding box center [668, 376] width 139 height 28
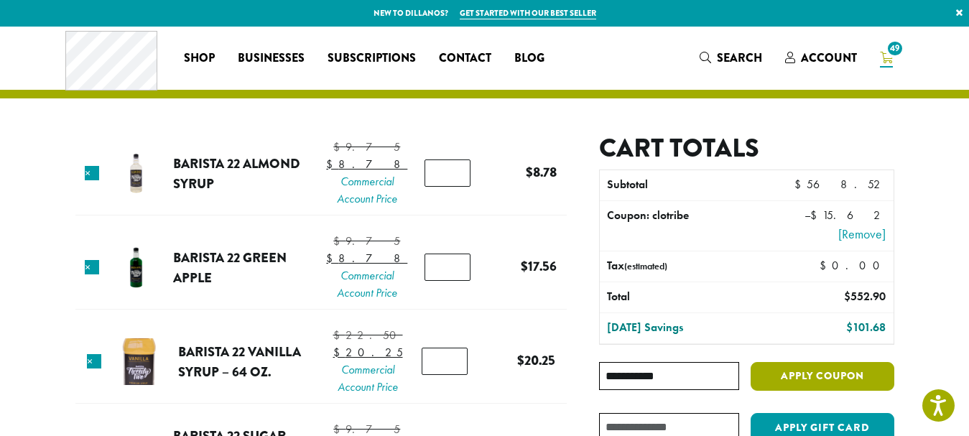
type input "**********"
click at [799, 376] on button "Apply coupon" at bounding box center [822, 376] width 144 height 29
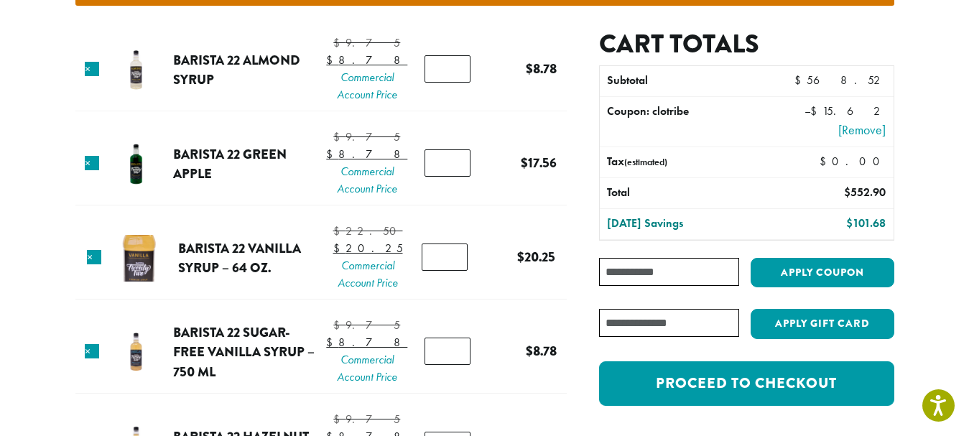
scroll to position [209, 0]
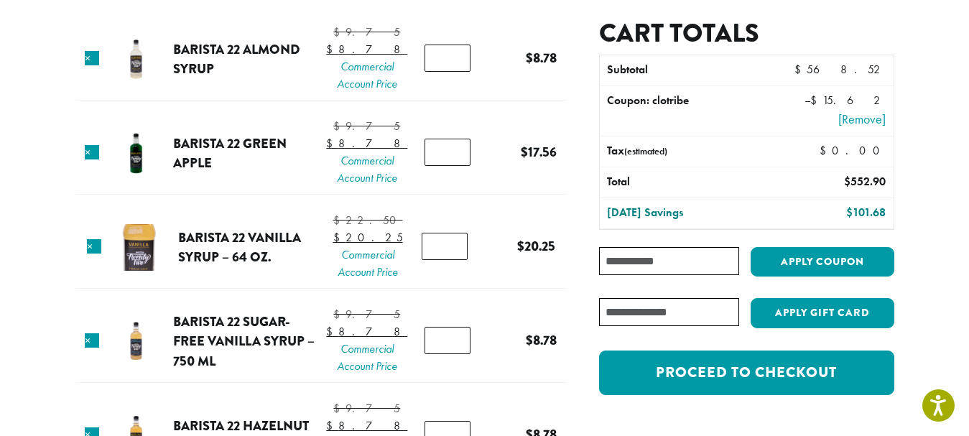
click at [706, 261] on input "Coupon:" at bounding box center [668, 261] width 139 height 28
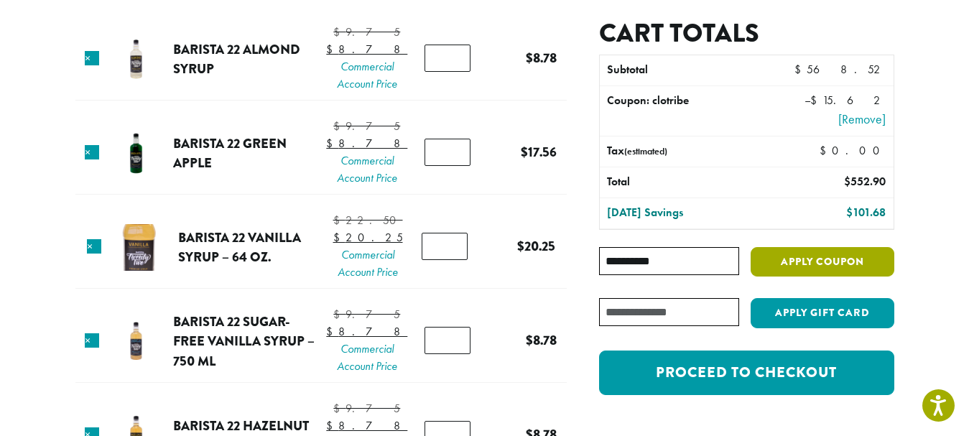
type input "**********"
click at [768, 266] on button "Apply coupon" at bounding box center [822, 261] width 144 height 29
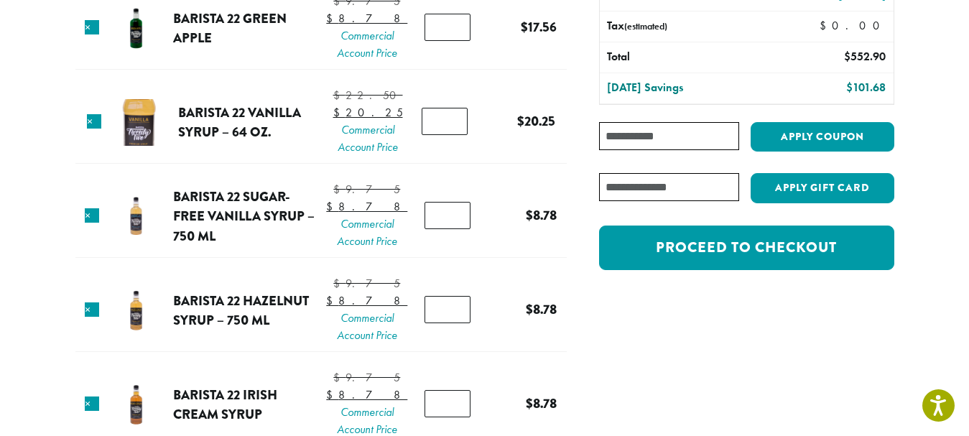
scroll to position [345, 0]
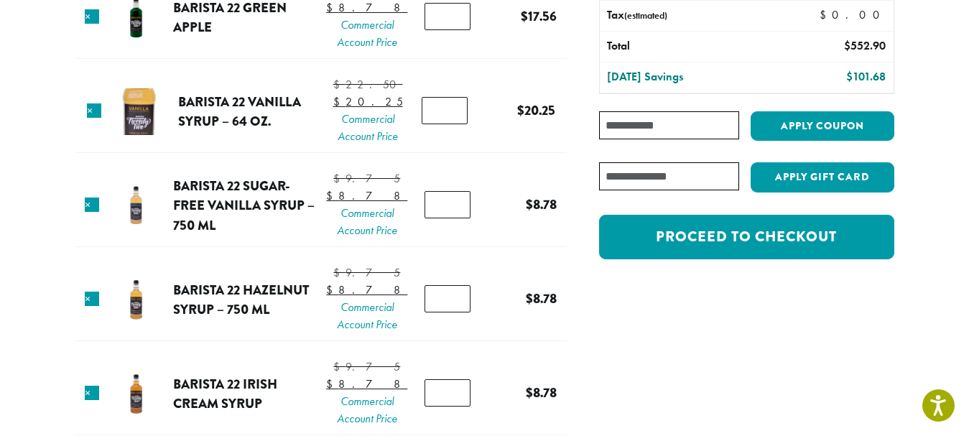
click at [647, 122] on input "Coupon:" at bounding box center [668, 125] width 139 height 28
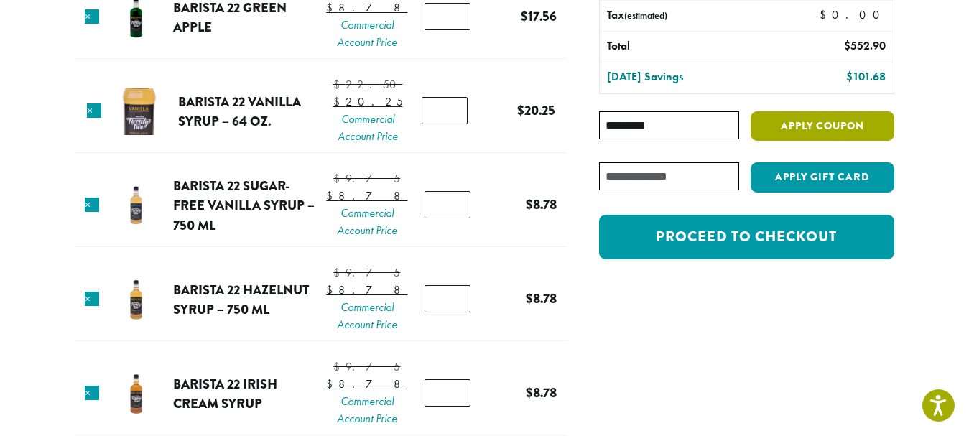
type input "*********"
click at [772, 126] on button "Apply coupon" at bounding box center [822, 125] width 144 height 29
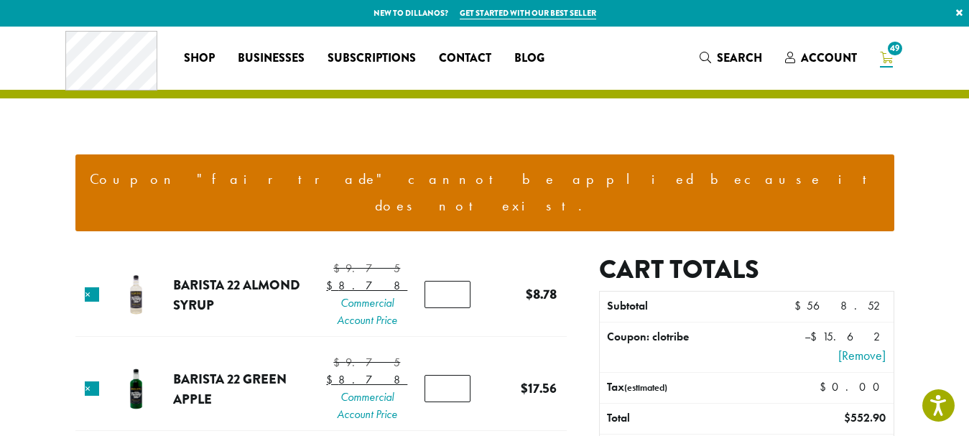
scroll to position [381, 0]
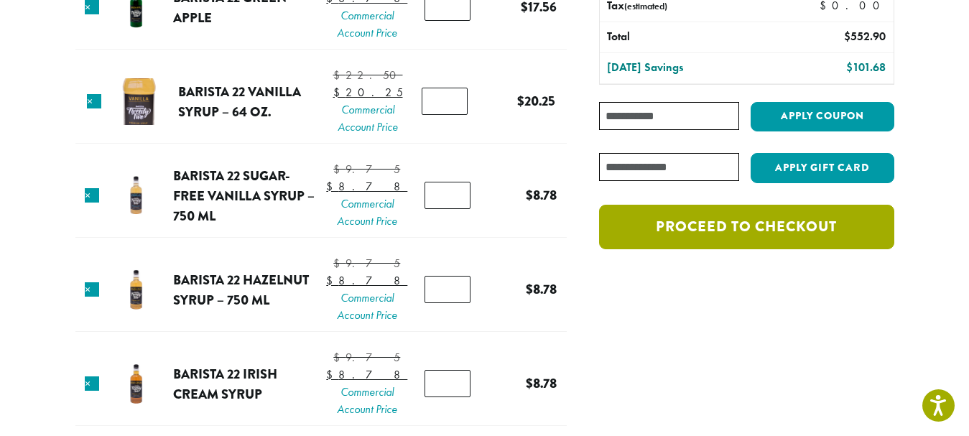
click at [818, 205] on link "Proceed to checkout" at bounding box center [746, 227] width 294 height 45
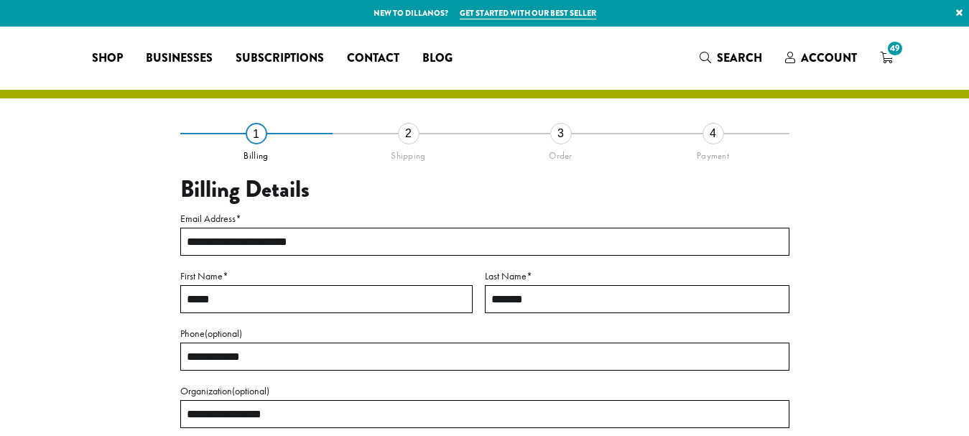
select select "**"
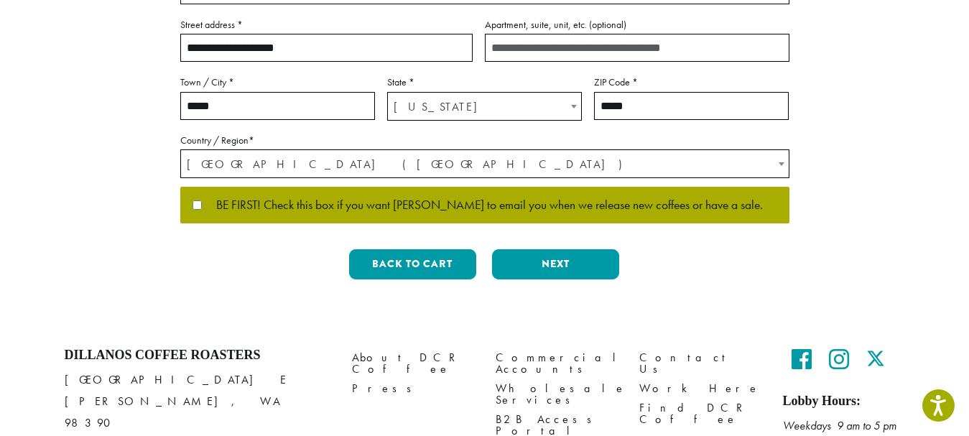
scroll to position [420, 0]
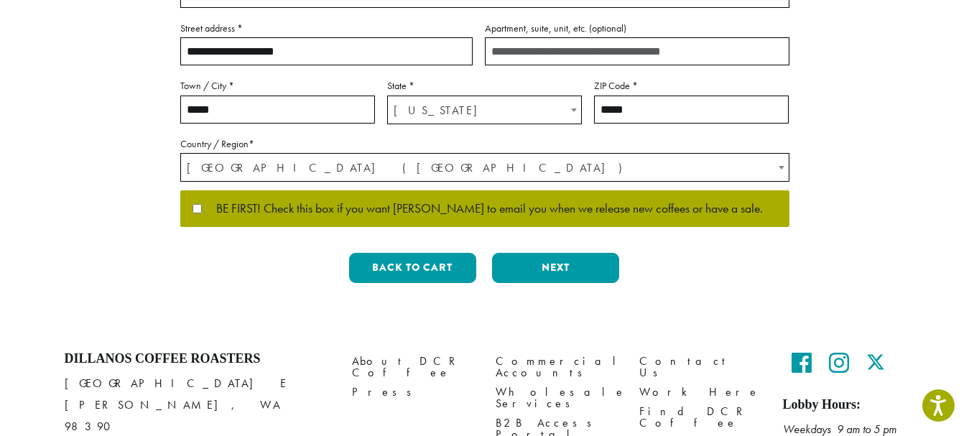
drag, startPoint x: 965, startPoint y: 297, endPoint x: 965, endPoint y: 269, distance: 28.7
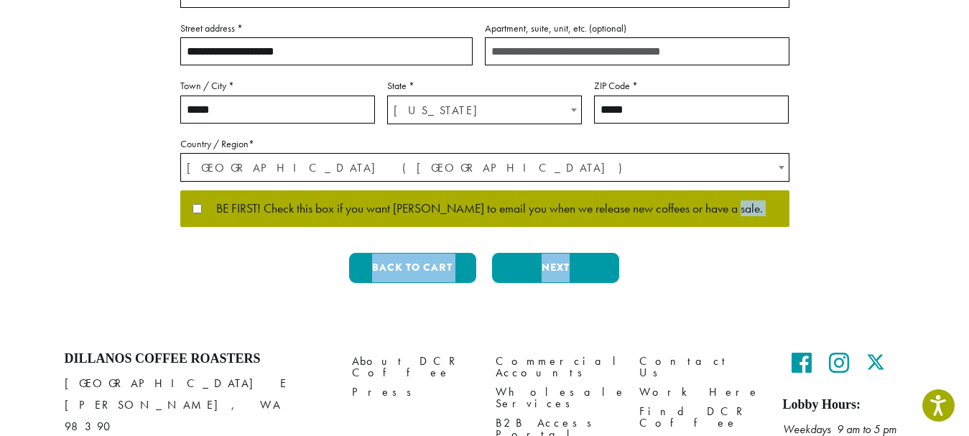
drag, startPoint x: 967, startPoint y: 255, endPoint x: 967, endPoint y: 212, distance: 43.1
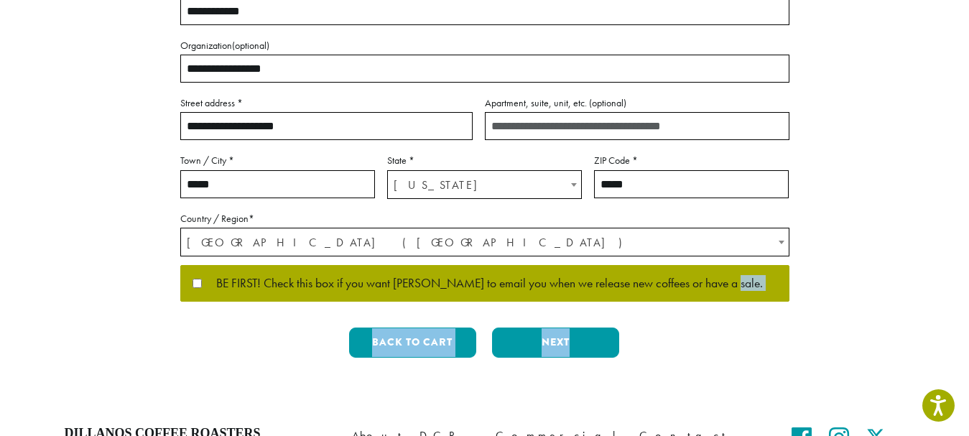
scroll to position [349, 0]
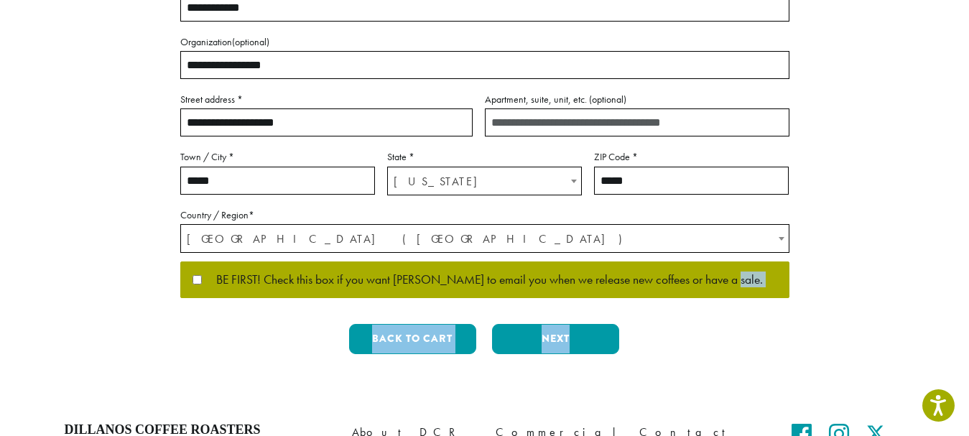
click at [771, 334] on div "Back to cart Previous Next" at bounding box center [484, 345] width 609 height 42
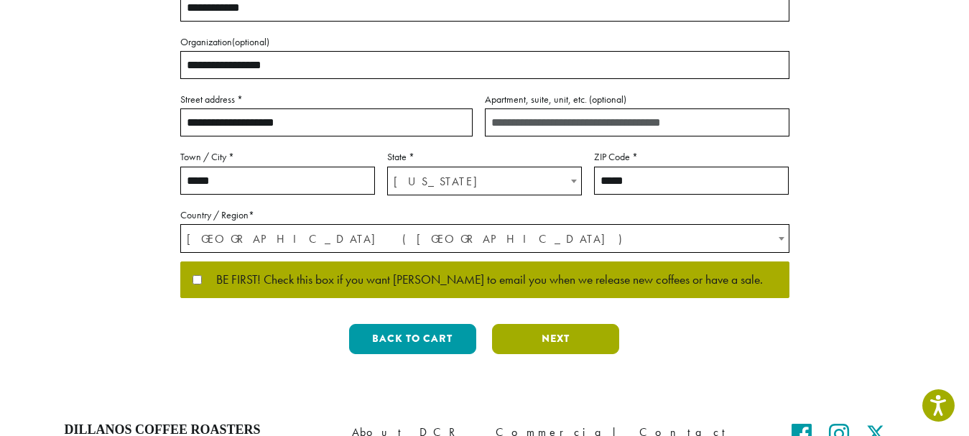
click at [589, 345] on button "Next" at bounding box center [555, 339] width 127 height 30
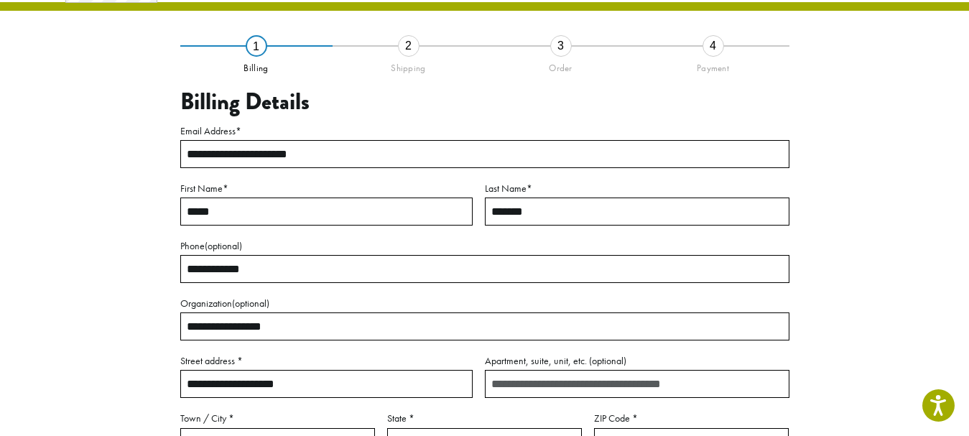
scroll to position [82, 0]
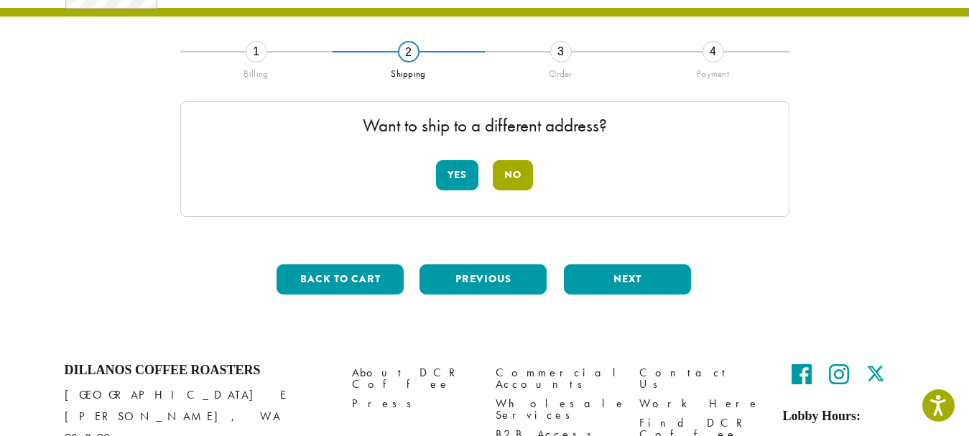
click at [520, 178] on button "No" at bounding box center [513, 175] width 40 height 30
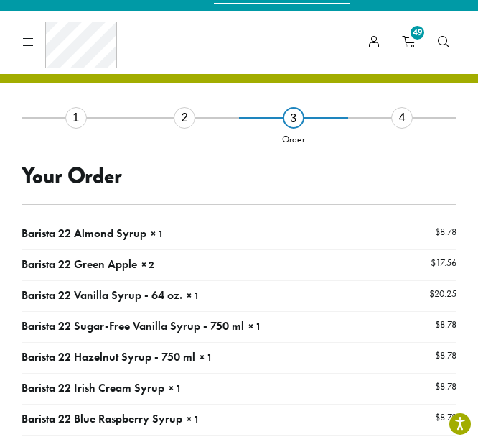
scroll to position [15, 0]
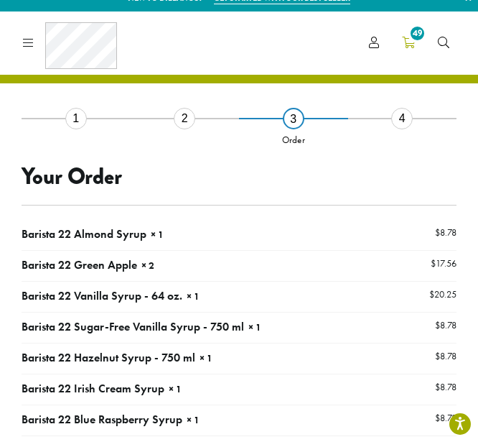
click at [419, 34] on span "49" at bounding box center [417, 33] width 19 height 19
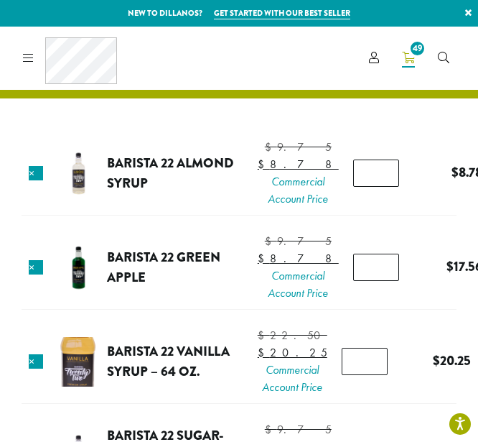
click at [418, 182] on td "$ 9.75 Original price was: $9.75. $ 8.78 Current price is: $8.78. Commercial Ac…" at bounding box center [454, 173] width 72 height 26
click at [397, 143] on tr "× Barista 22 Almond Syrup $ 9.75 Original price was: $9.75. $ 8.78 Current pric…" at bounding box center [239, 174] width 435 height 83
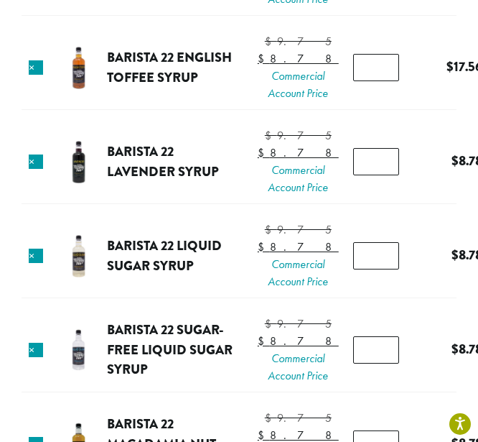
click at [353, 81] on input "*" at bounding box center [376, 67] width 46 height 27
type input "*"
click at [361, 81] on input "*" at bounding box center [376, 67] width 46 height 27
click at [182, 204] on tr "× Barista 22 Lavender Syrup $ 9.75 Original price was: $9.75. $ 8.78 Current pr…" at bounding box center [239, 162] width 435 height 83
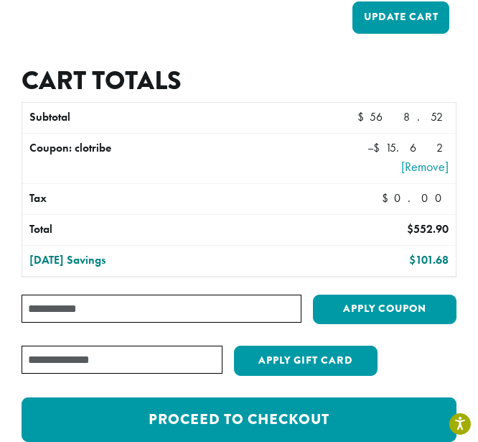
type input "*"
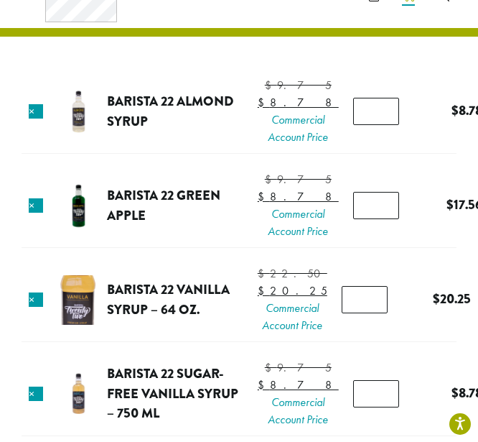
click at [353, 219] on input "*" at bounding box center [376, 205] width 46 height 27
type input "*"
click at [363, 219] on input "*" at bounding box center [376, 205] width 46 height 27
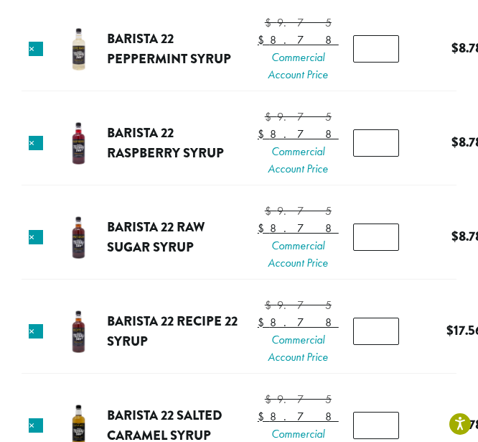
type input "*"
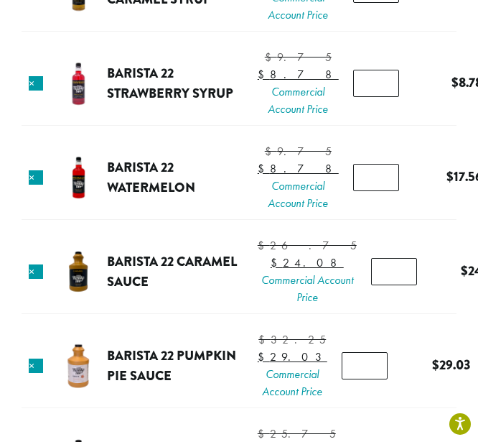
type input "*"
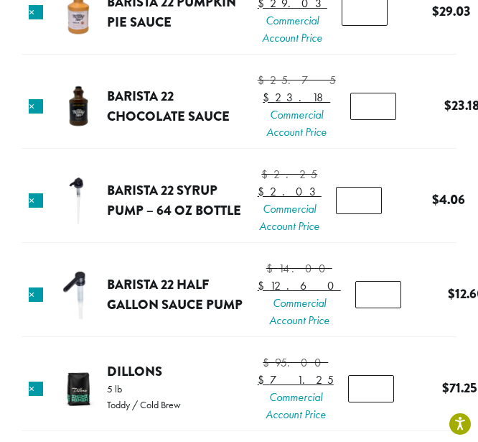
type input "*"
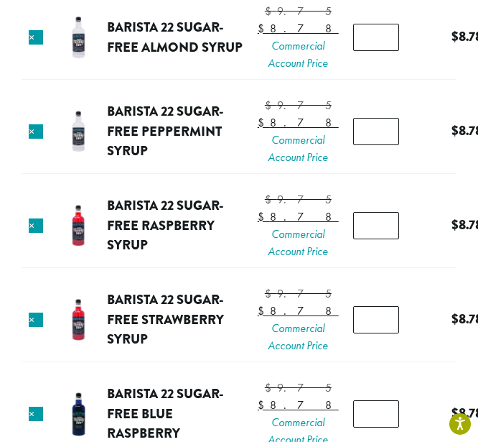
type input "*"
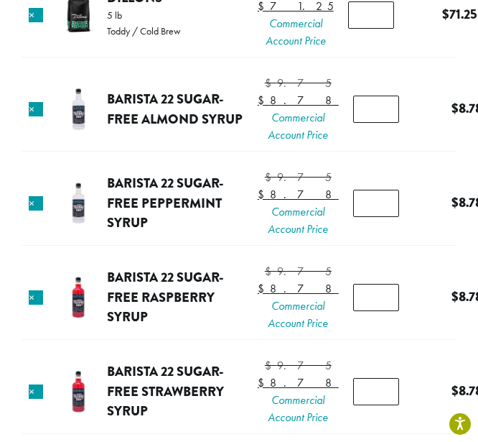
scroll to position [2881, 0]
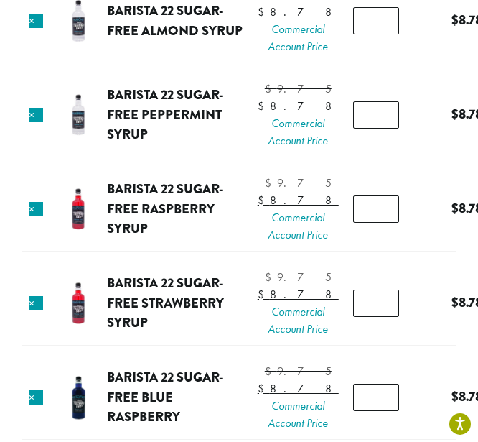
drag, startPoint x: 473, startPoint y: 217, endPoint x: 473, endPoint y: 236, distance: 19.4
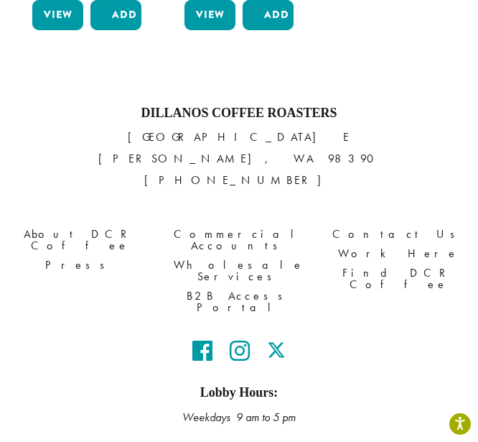
scroll to position [5310, 0]
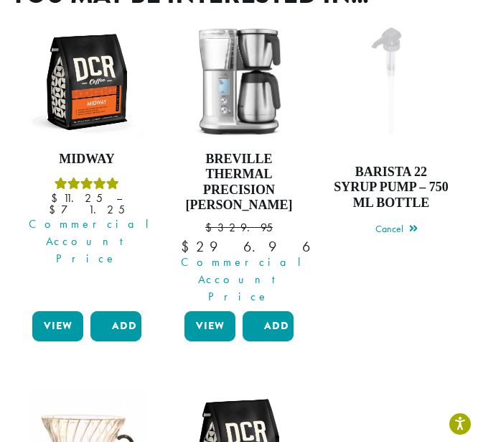
scroll to position [4656, 0]
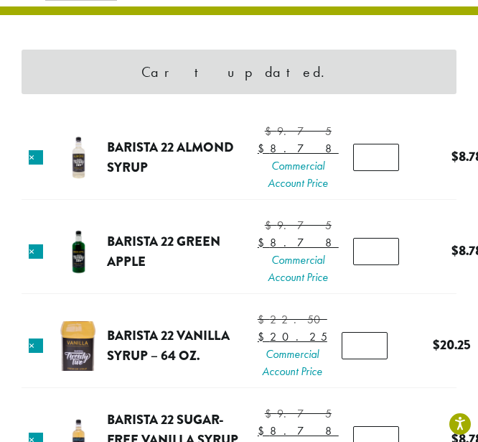
scroll to position [0, 0]
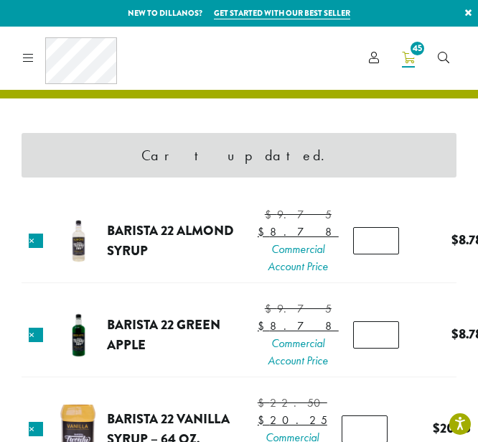
click at [416, 52] on span "45" at bounding box center [417, 48] width 19 height 19
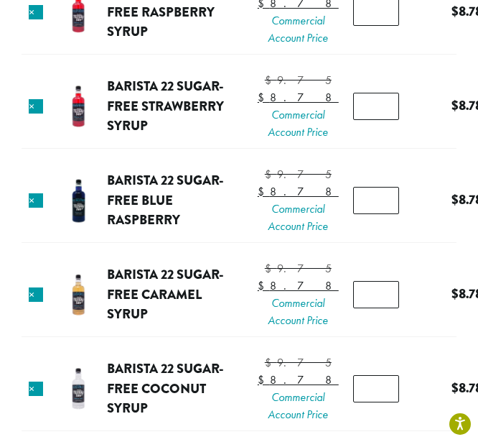
scroll to position [2944, 0]
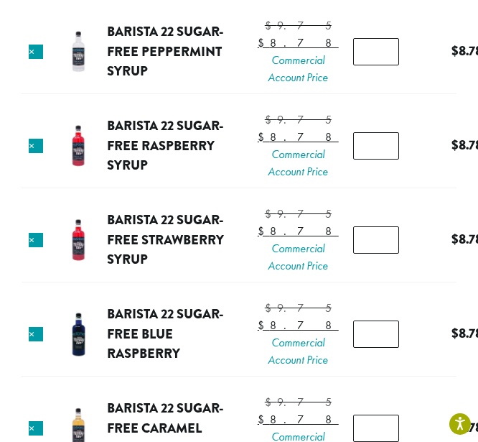
type input "*"
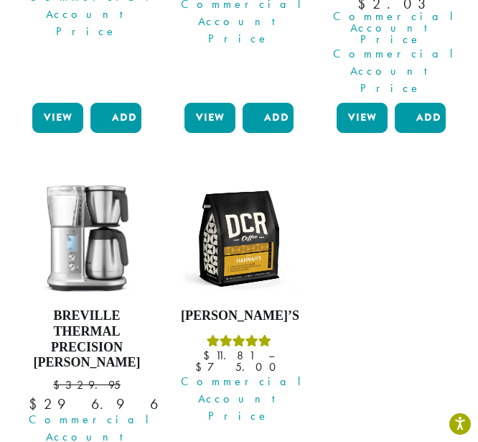
scroll to position [4716, 0]
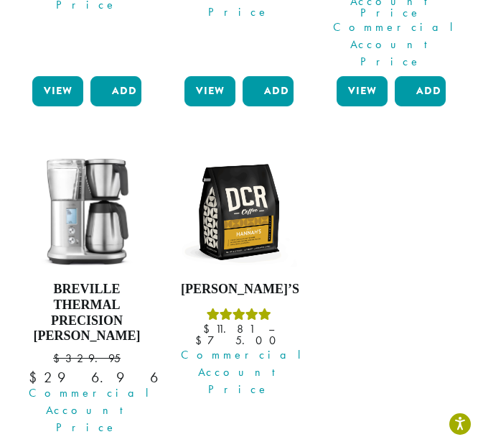
scroll to position [4967, 0]
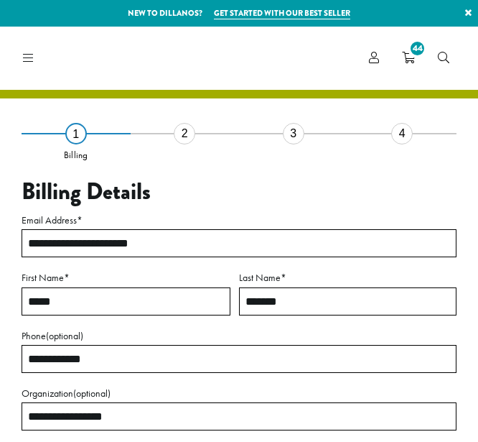
select select "**"
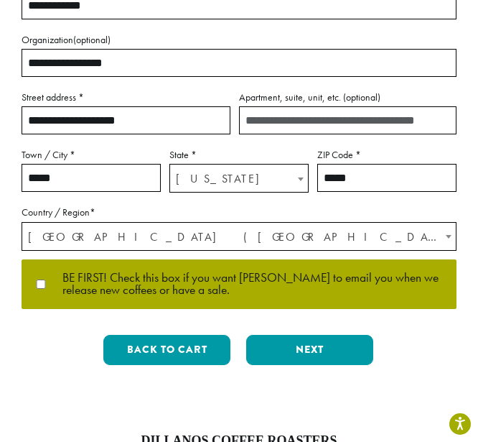
scroll to position [360, 0]
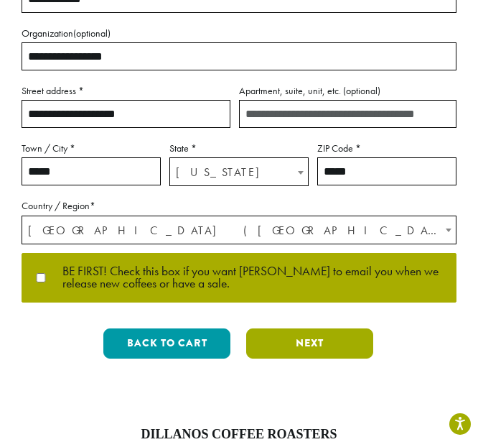
click at [325, 349] on button "Next" at bounding box center [309, 343] width 127 height 30
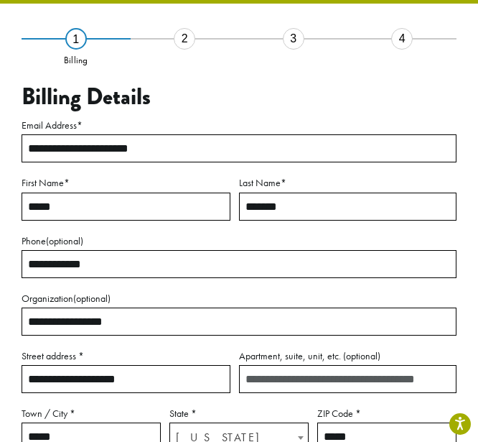
scroll to position [82, 0]
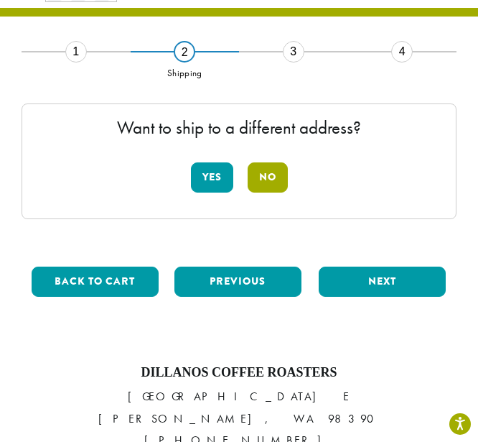
click at [265, 167] on button "No" at bounding box center [268, 177] width 40 height 30
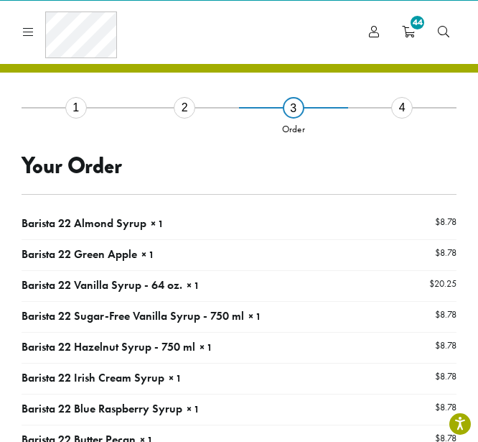
scroll to position [0, 0]
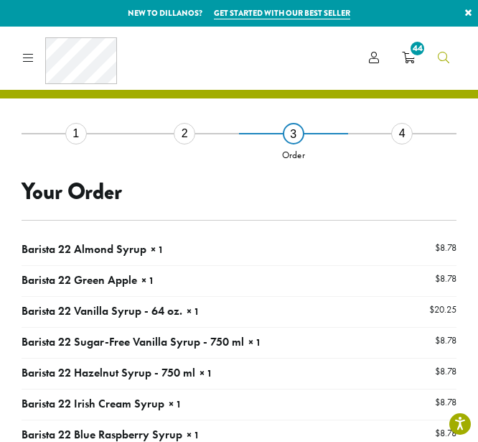
click at [441, 48] on link "Search" at bounding box center [444, 58] width 34 height 24
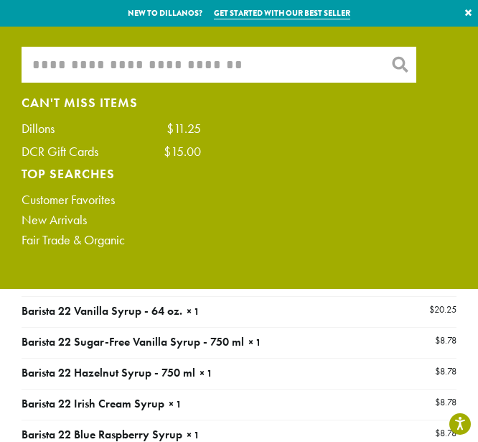
click at [311, 68] on input "What are you searching for?" at bounding box center [219, 65] width 395 height 36
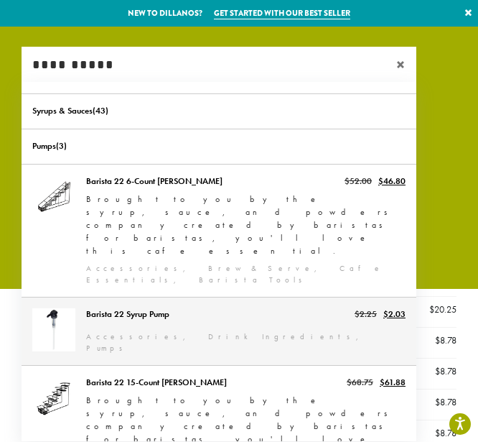
type input "**********"
click at [180, 297] on link "Barista 22 Syrup Pump" at bounding box center [219, 331] width 395 height 68
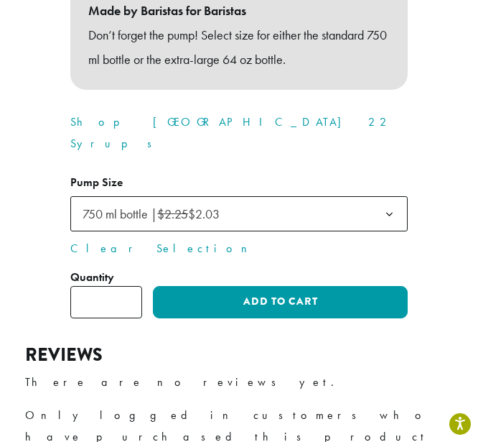
scroll to position [609, 0]
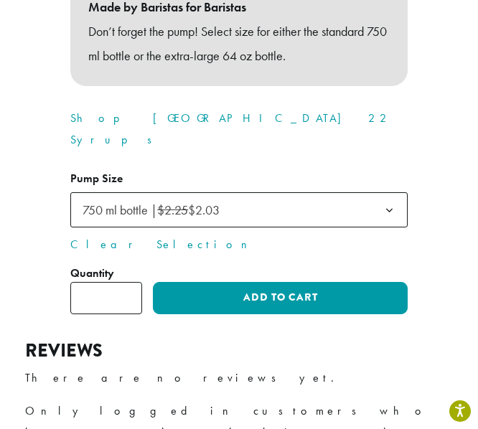
click at [373, 193] on b at bounding box center [389, 210] width 35 height 35
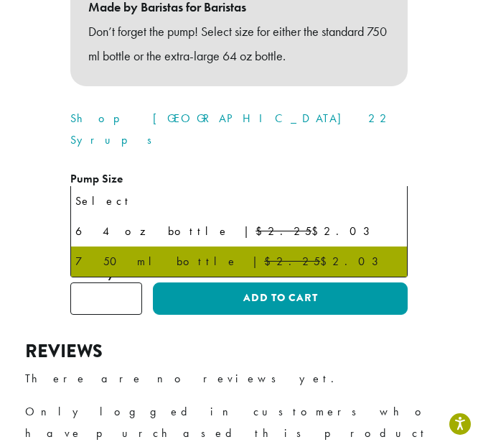
click at [373, 193] on b at bounding box center [389, 210] width 35 height 35
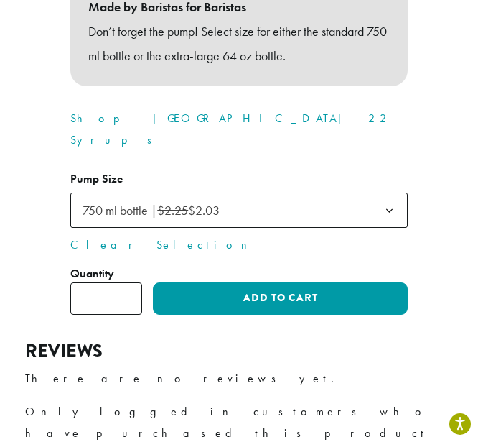
click at [107, 282] on input "*" at bounding box center [106, 298] width 72 height 32
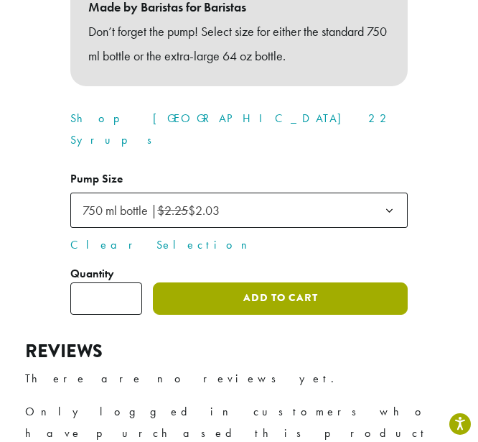
type input "**"
click at [175, 282] on button "Add to cart" at bounding box center [280, 298] width 255 height 32
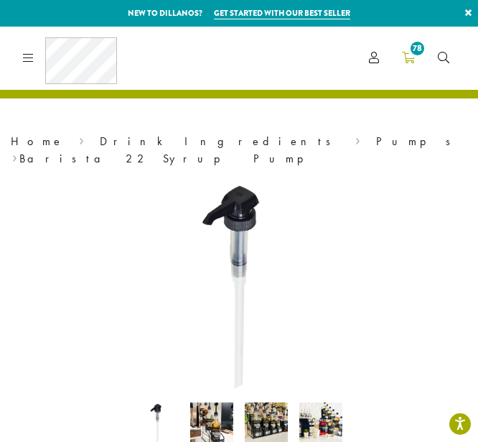
click at [403, 62] on icon "78" at bounding box center [408, 57] width 13 height 11
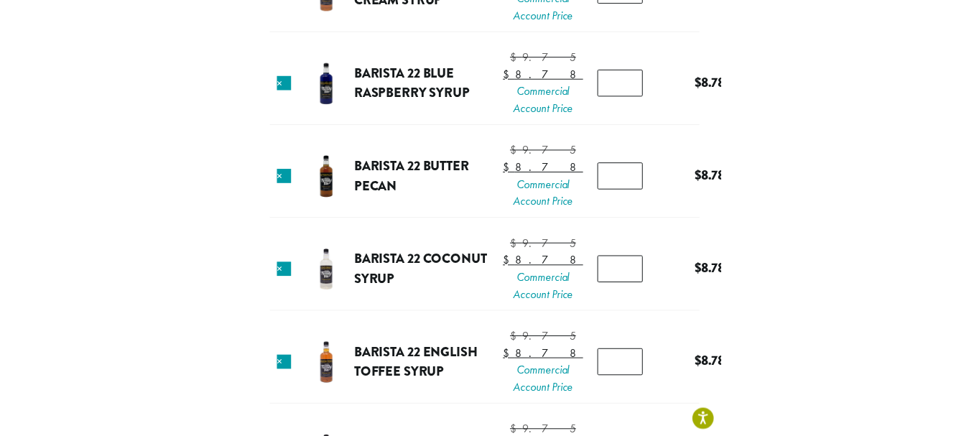
scroll to position [135, 0]
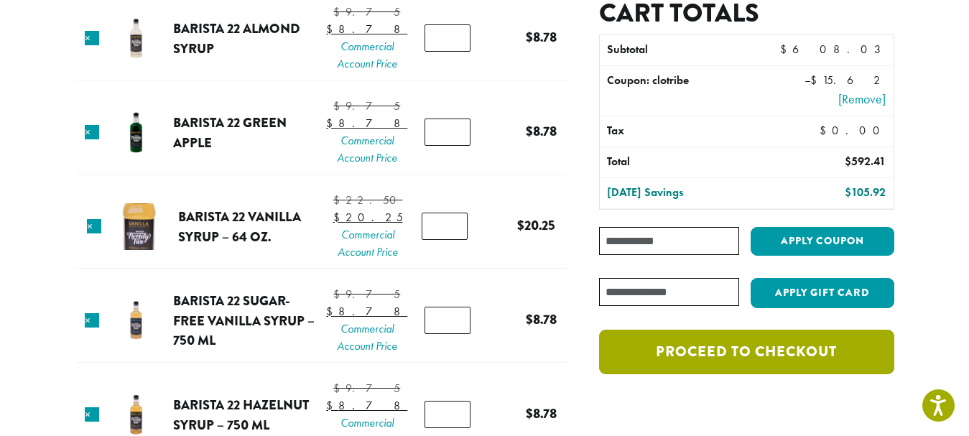
click at [478, 355] on link "Proceed to checkout" at bounding box center [746, 352] width 294 height 45
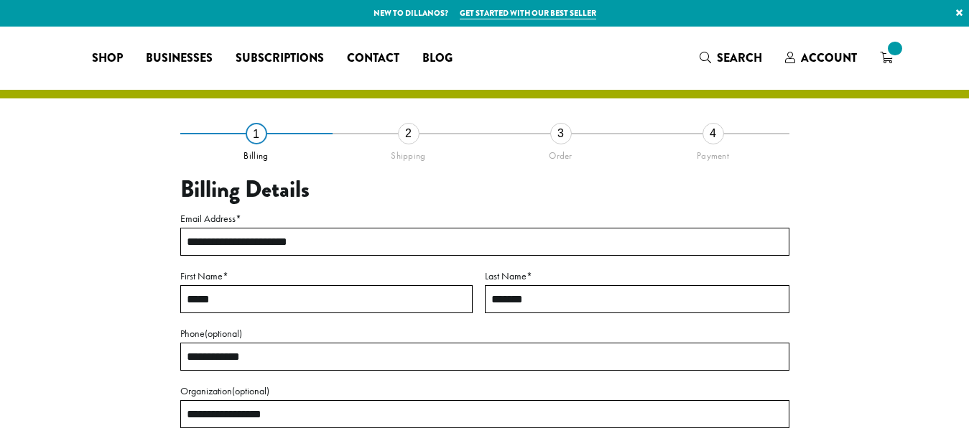
select select "**"
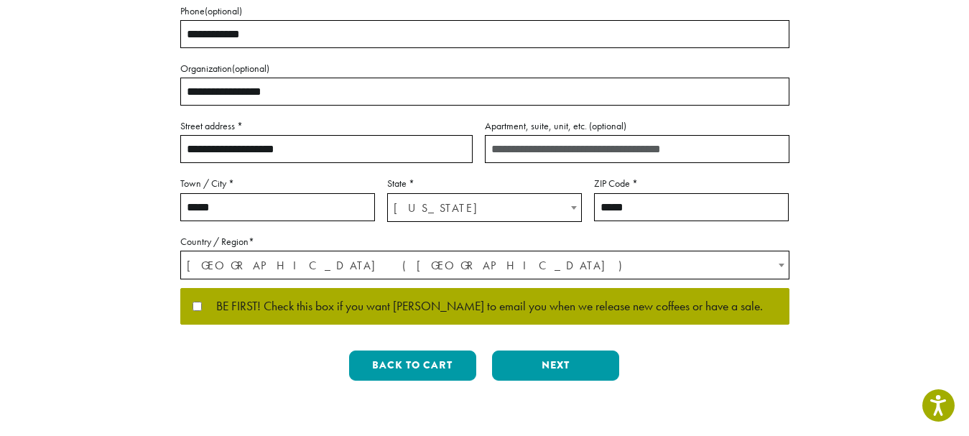
scroll to position [344, 0]
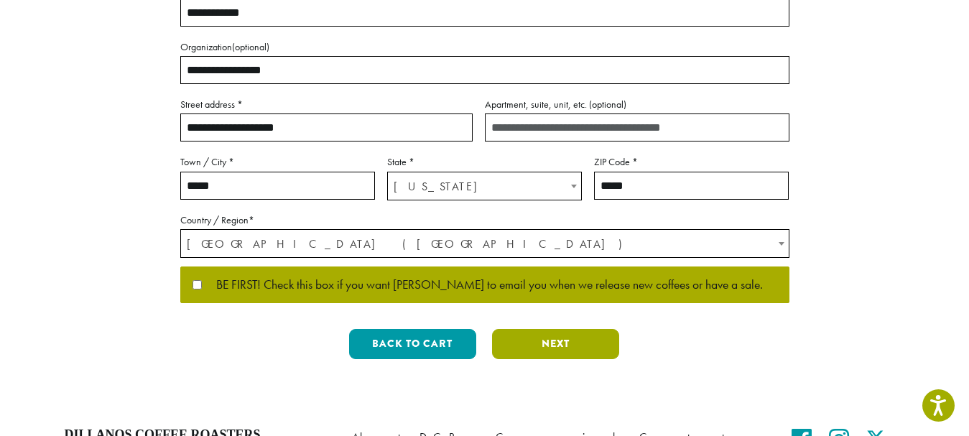
click at [600, 348] on button "Next" at bounding box center [555, 344] width 127 height 30
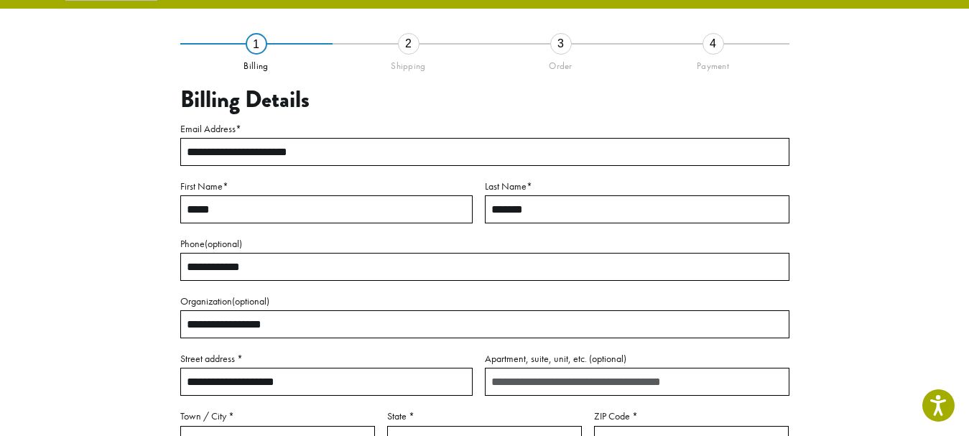
scroll to position [82, 0]
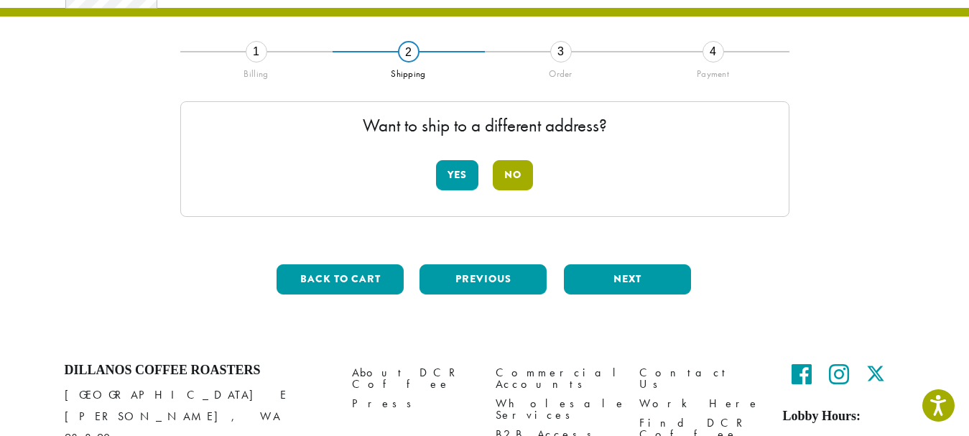
click at [512, 188] on button "No" at bounding box center [513, 175] width 40 height 30
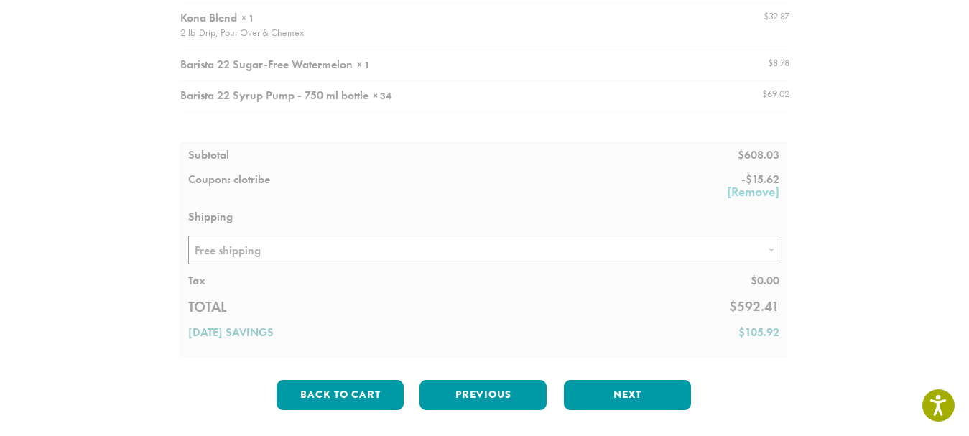
scroll to position [1520, 0]
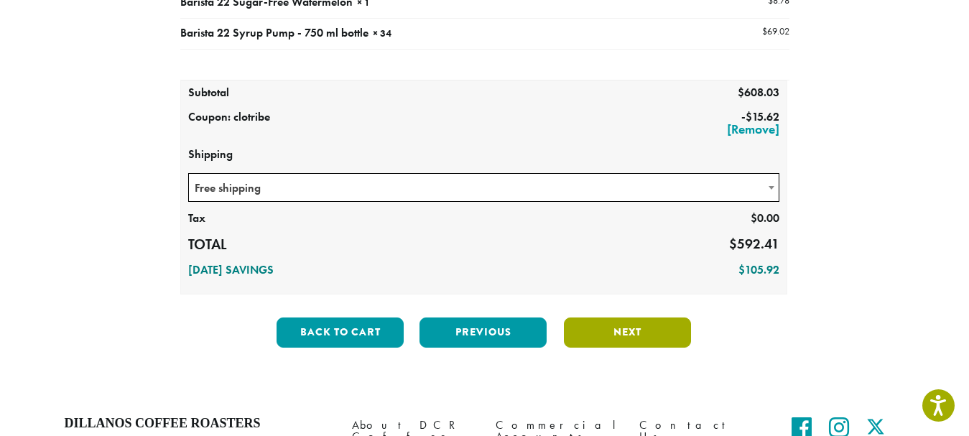
click at [606, 330] on button "Next" at bounding box center [627, 332] width 127 height 30
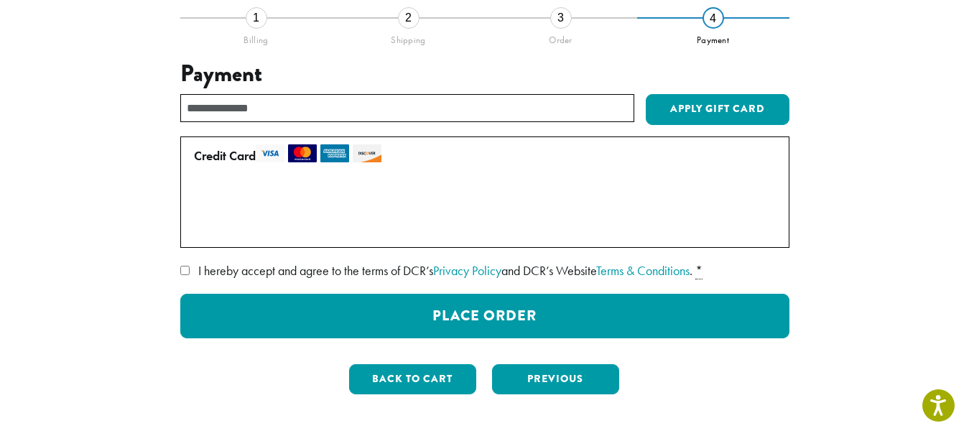
scroll to position [82, 0]
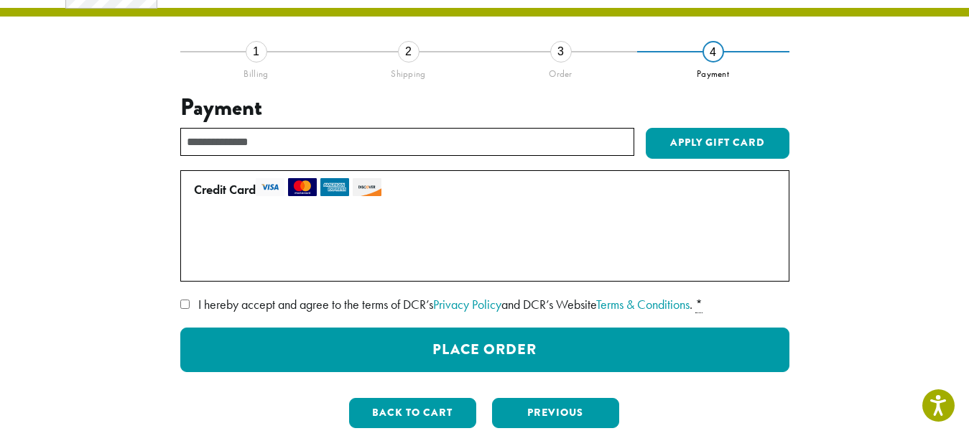
click at [213, 262] on label "Use a new card" at bounding box center [482, 261] width 576 height 23
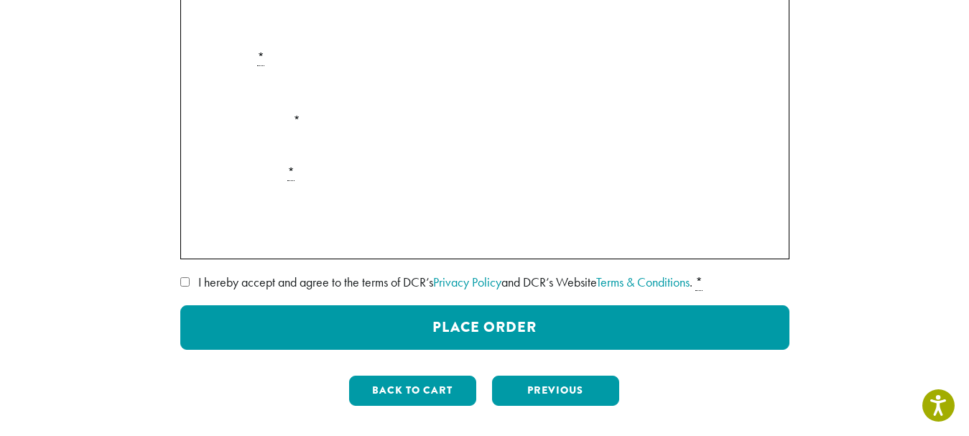
scroll to position [380, 0]
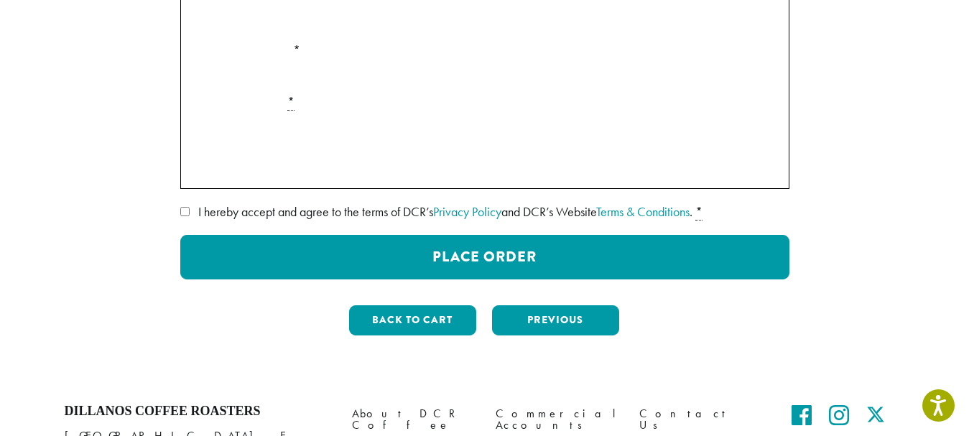
click at [966, 243] on section "**********" at bounding box center [484, 14] width 969 height 735
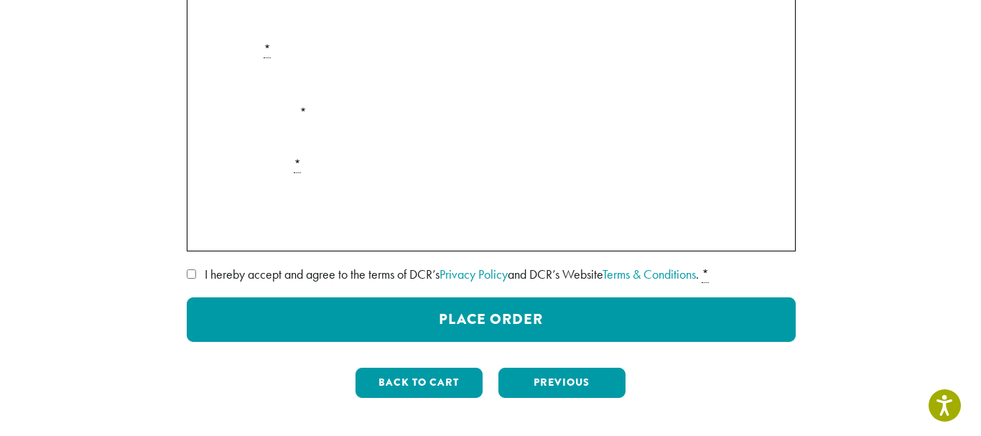
scroll to position [345, 0]
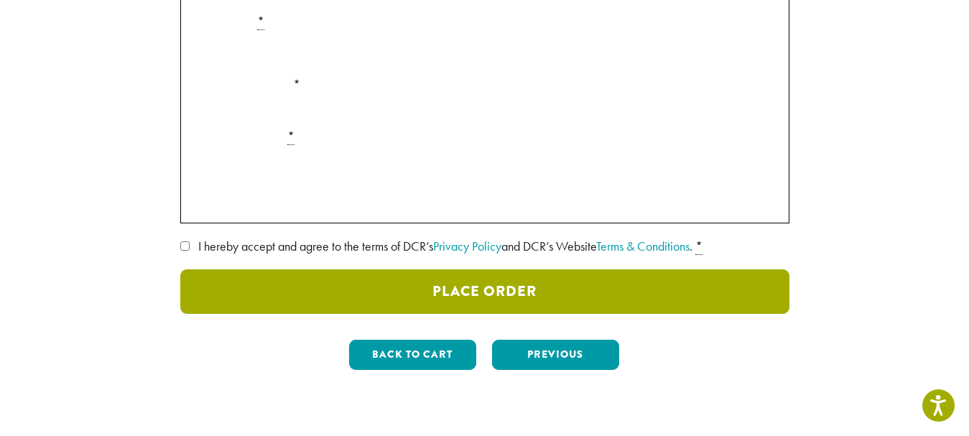
click at [639, 290] on button "Place Order" at bounding box center [484, 291] width 609 height 45
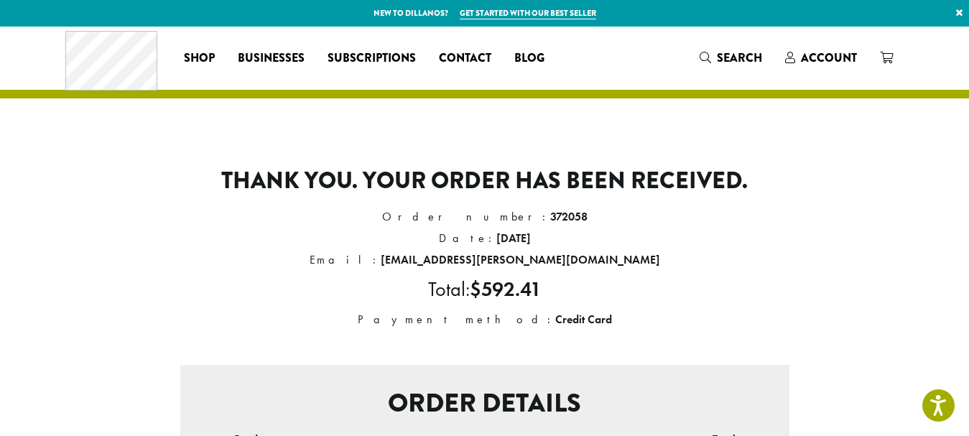
click at [738, 286] on li "Total: $ 592.41" at bounding box center [484, 290] width 609 height 38
